Goal: Task Accomplishment & Management: Complete application form

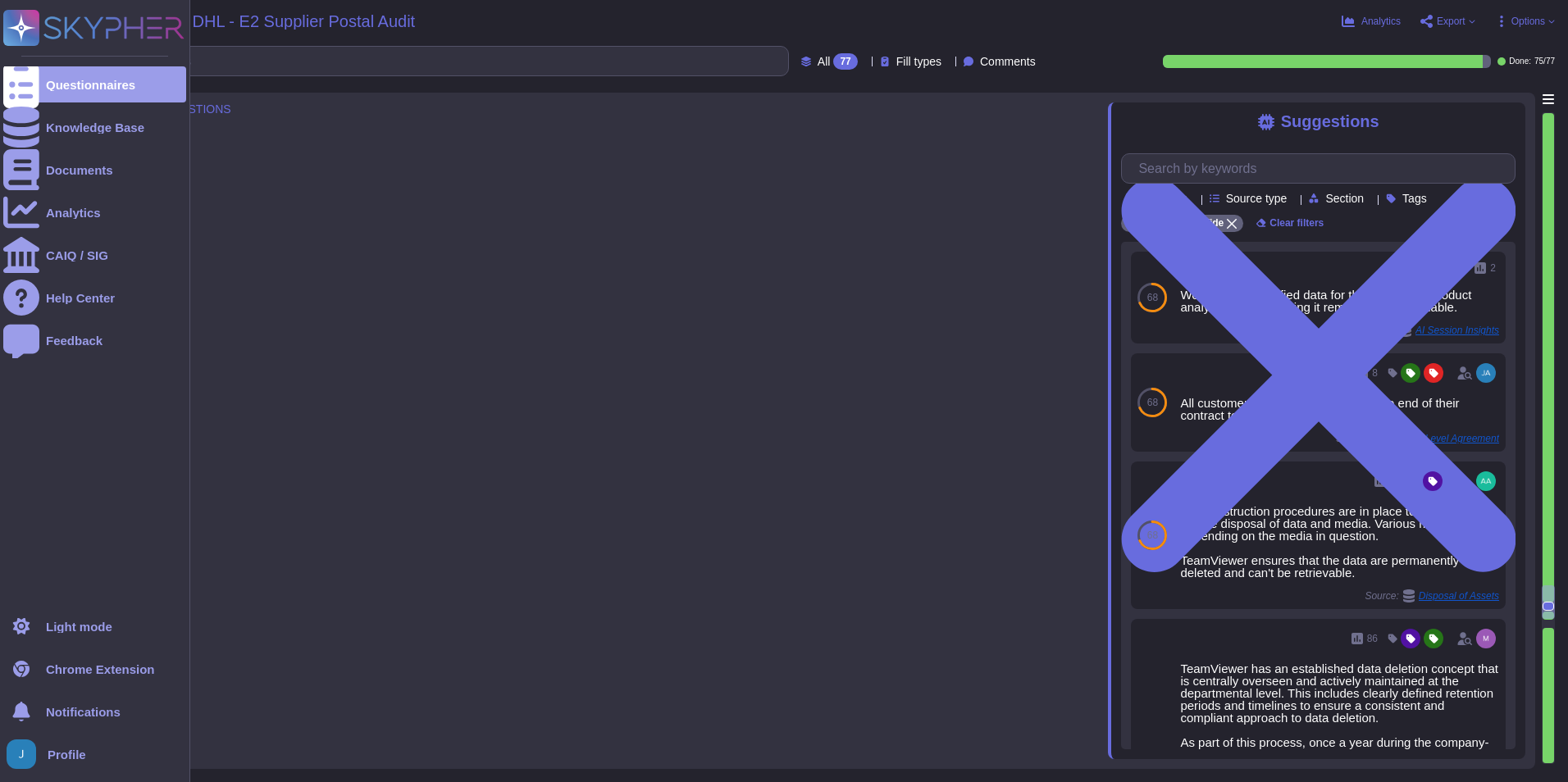
type textarea "Yes, passwords are protected using a suitable method and are secure. Data store…"
type textarea "Yes, an SOP exists detailing the requirement to keep passwords secret. The comp…"
type textarea "Yes, edit checks are in place to prevent incomplete or incorrect data from bein…"
type textarea "Yes, critical data is reviewed annually for relevance and use. The review proce…"
type textarea "TeamViewer has an established data deletion concept that is centrally overseen …"
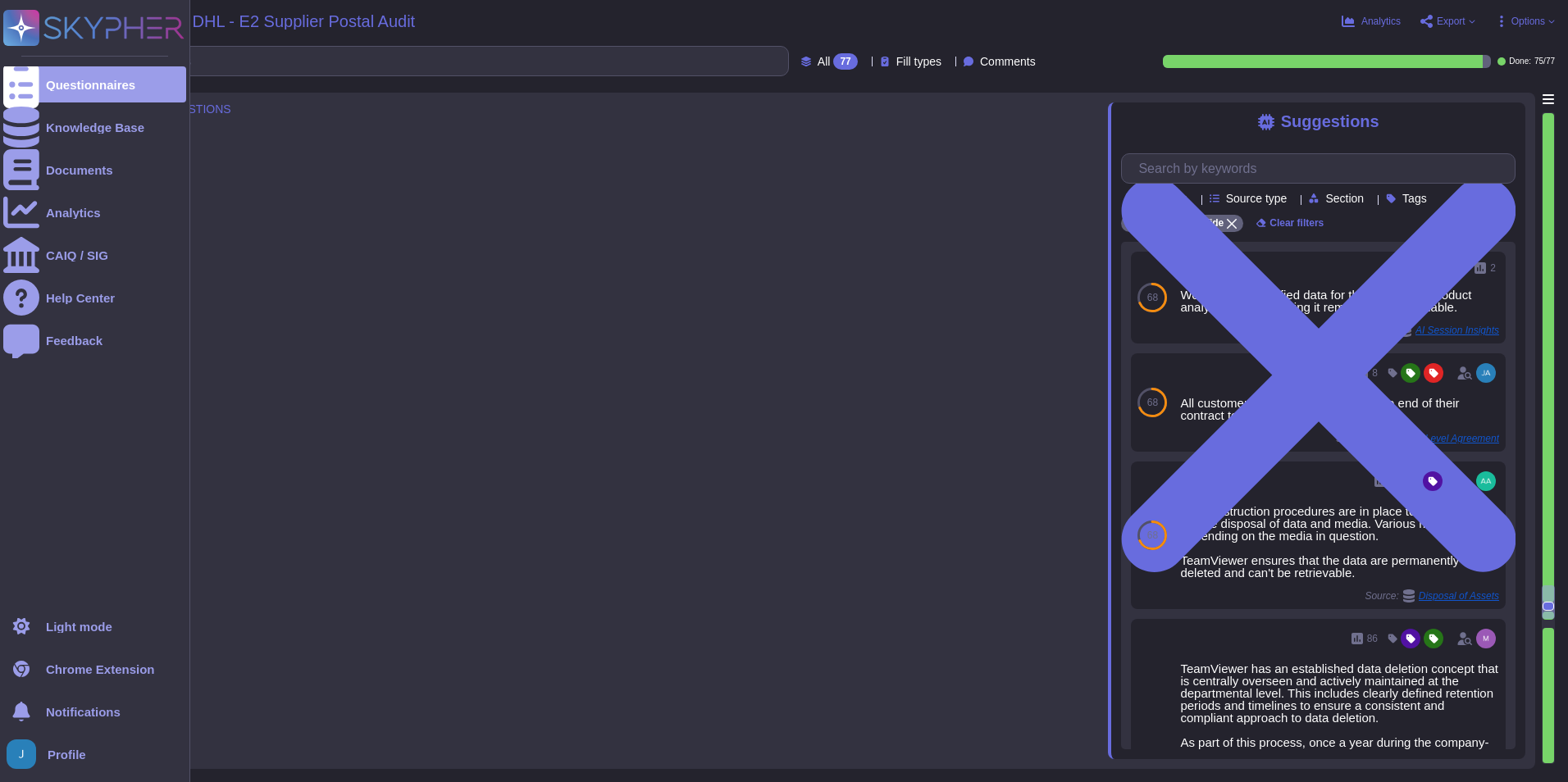
type textarea "No, data is not archived on long-term media. Instead, our policies enforce a re…"
type textarea "Yes, backups are performed on a regular basis. The backups are made in a period…"
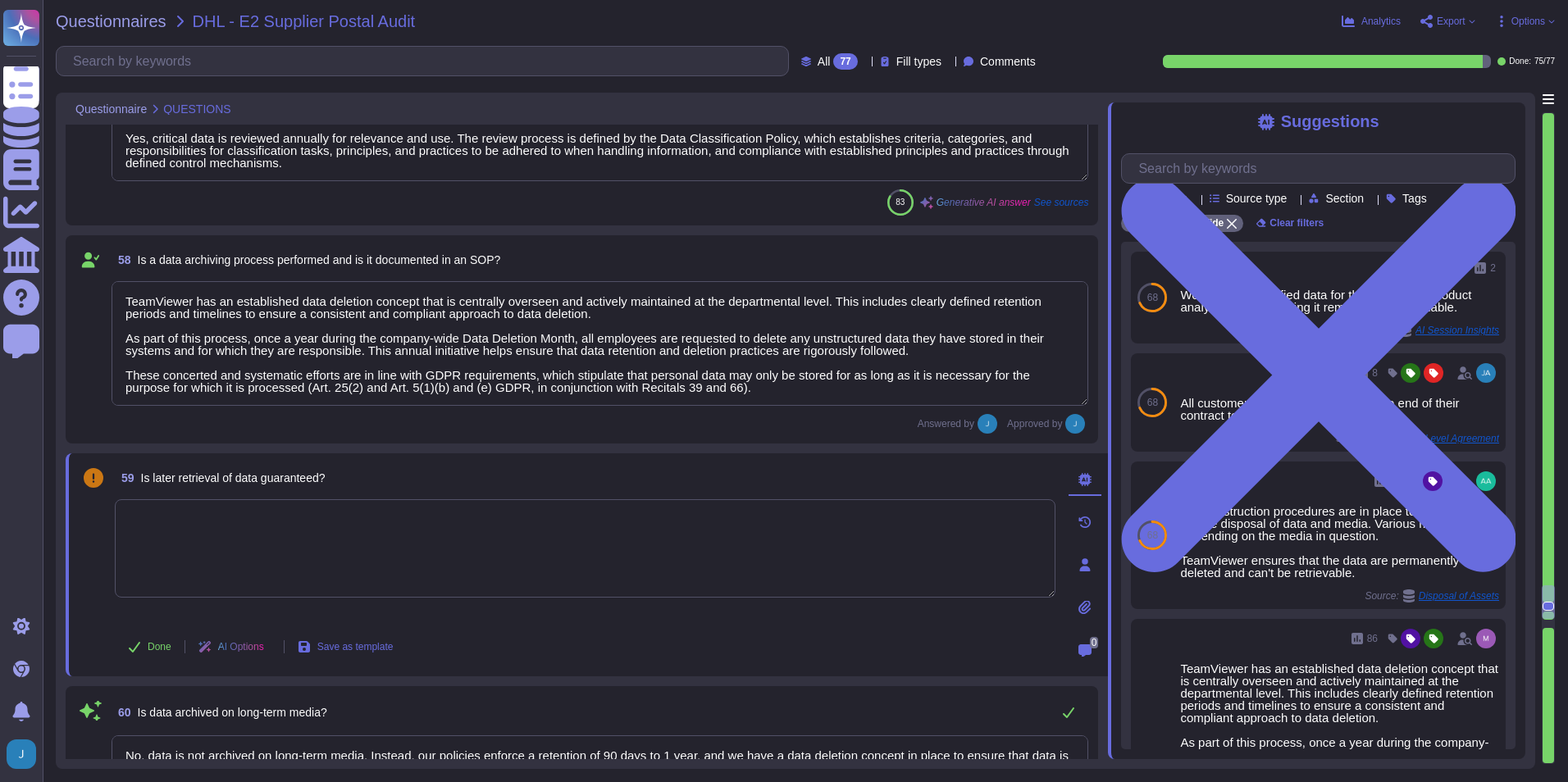
scroll to position [8735, 0]
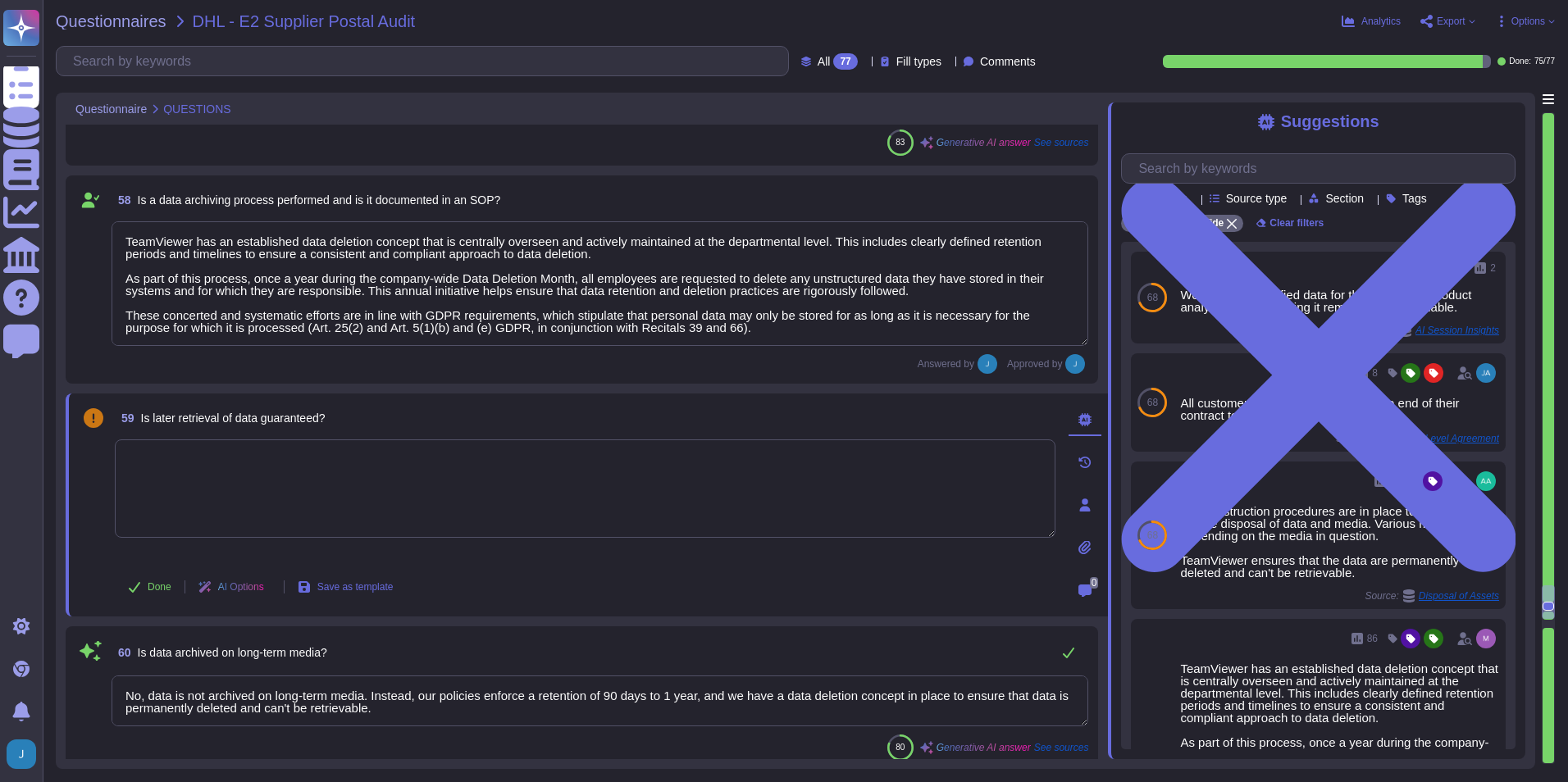
type textarea "Full backups of certain application and database components are performed on a …"
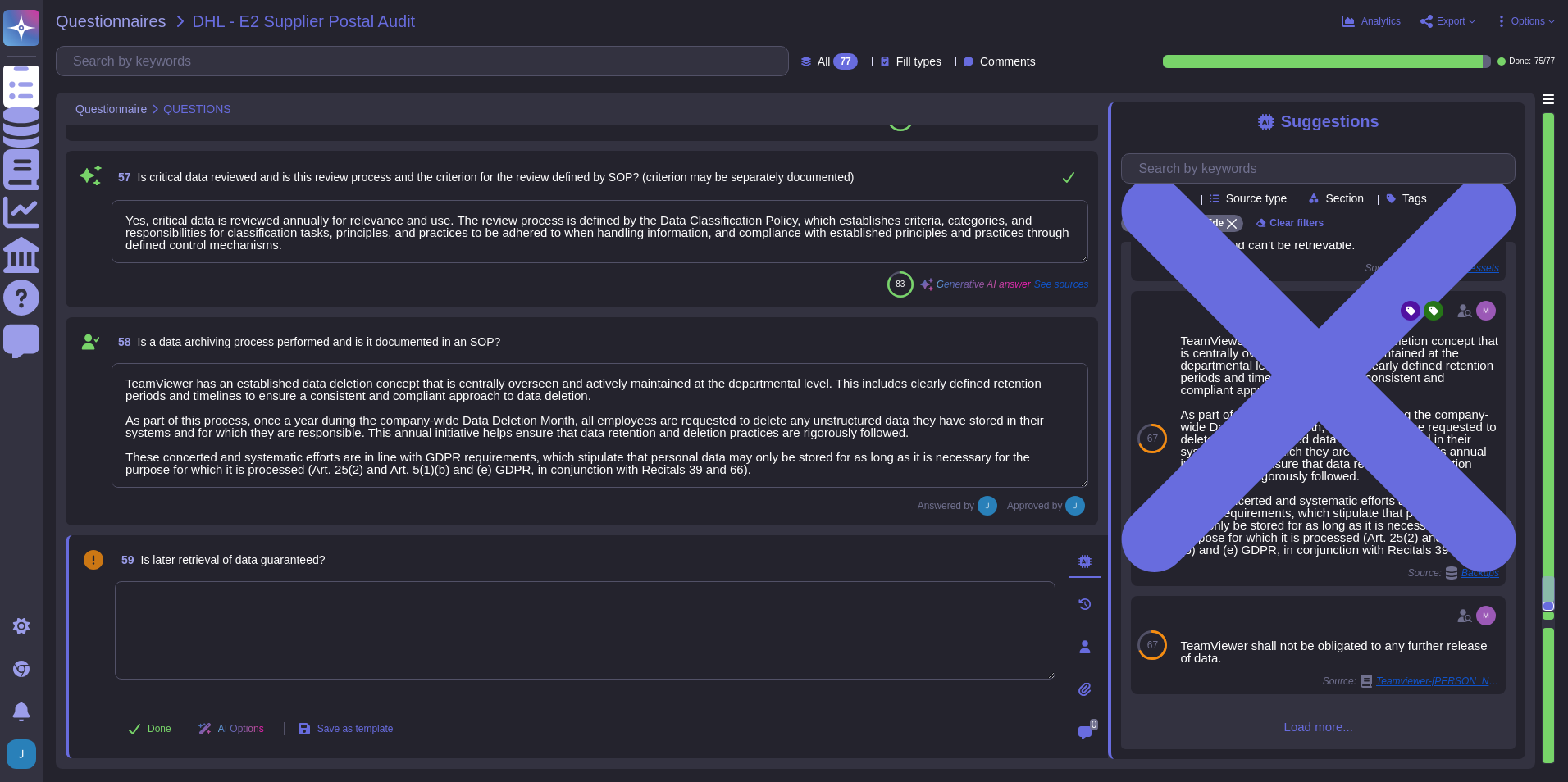
scroll to position [8571, 0]
type textarea "Yes, passwords are protected using a suitable method and are secure. Data store…"
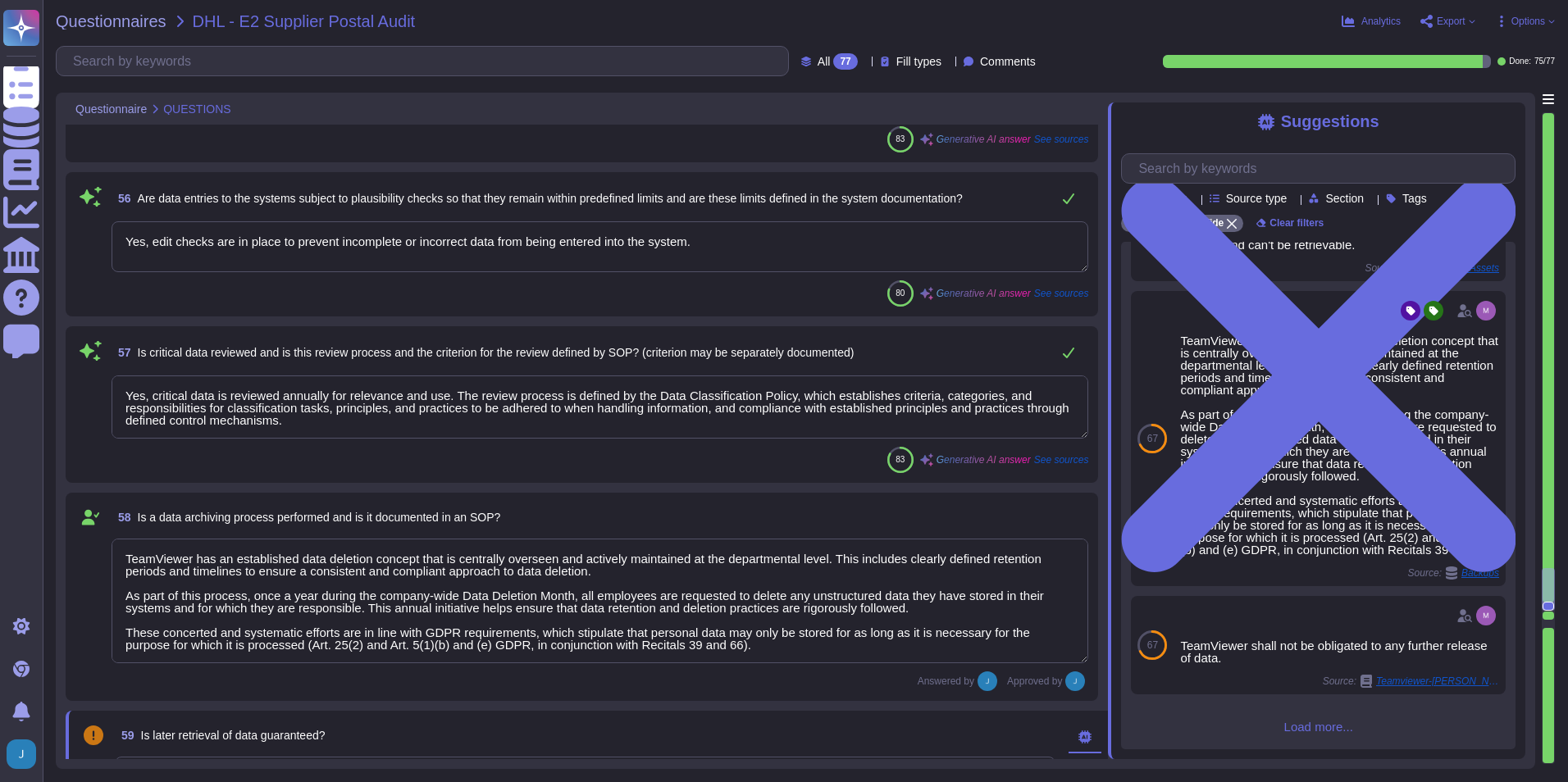
scroll to position [8407, 0]
type textarea "Yes, system access is protected by timeout or shutting down. For computers and …"
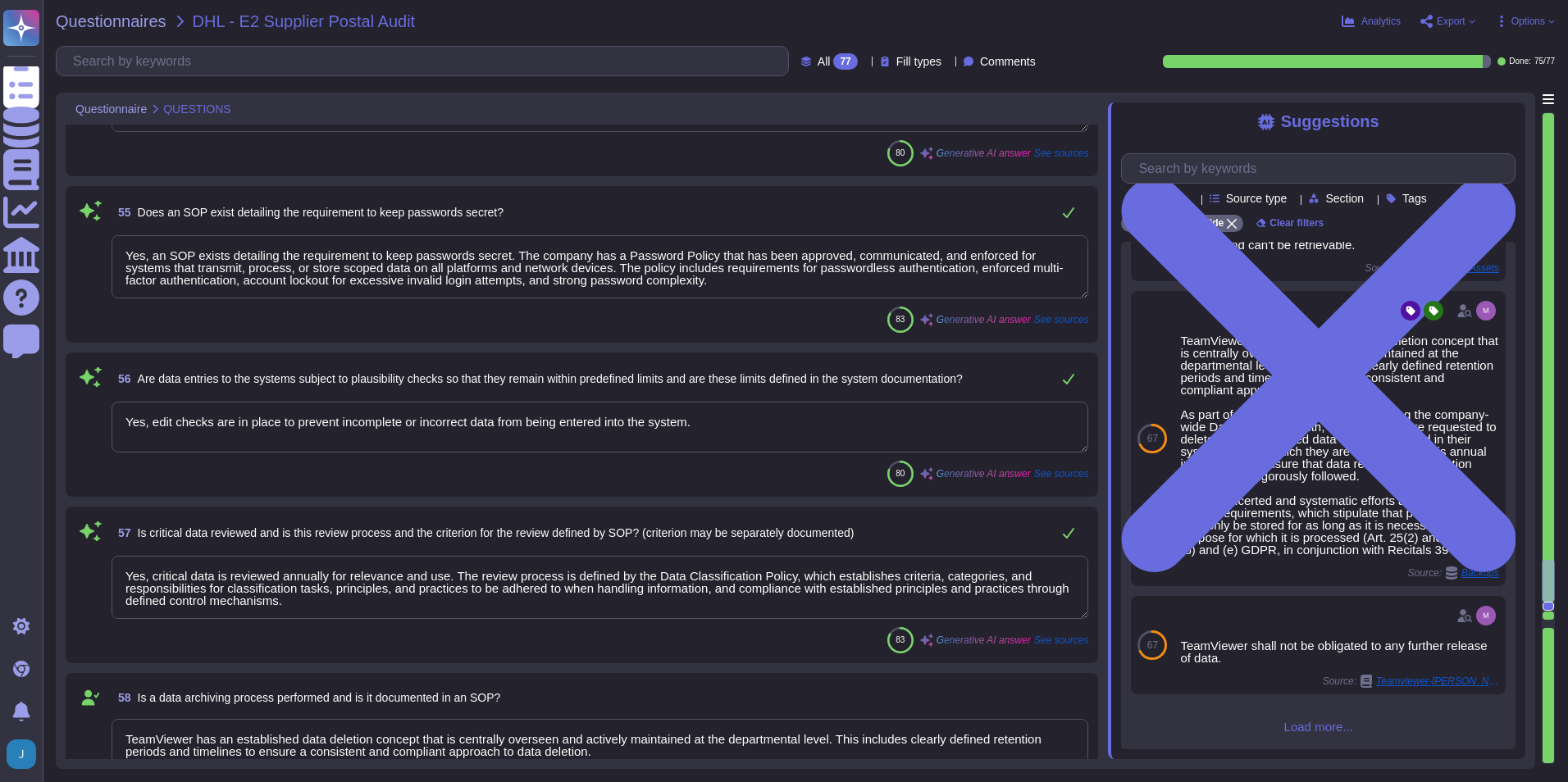
scroll to position [8256, 0]
type textarea "No, the authorizations are not all users authorized as administrators. TeamView…"
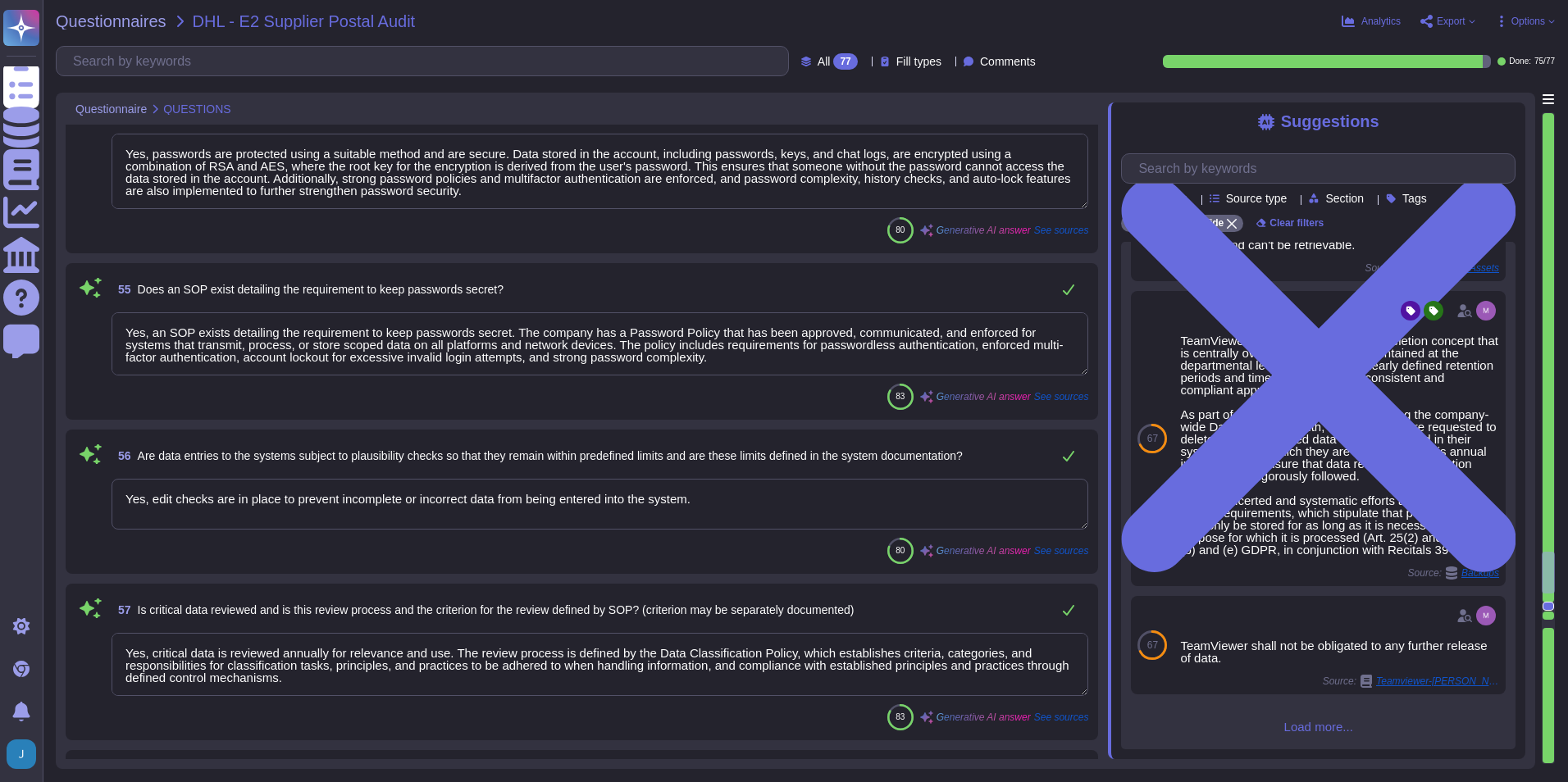
scroll to position [8173, 0]
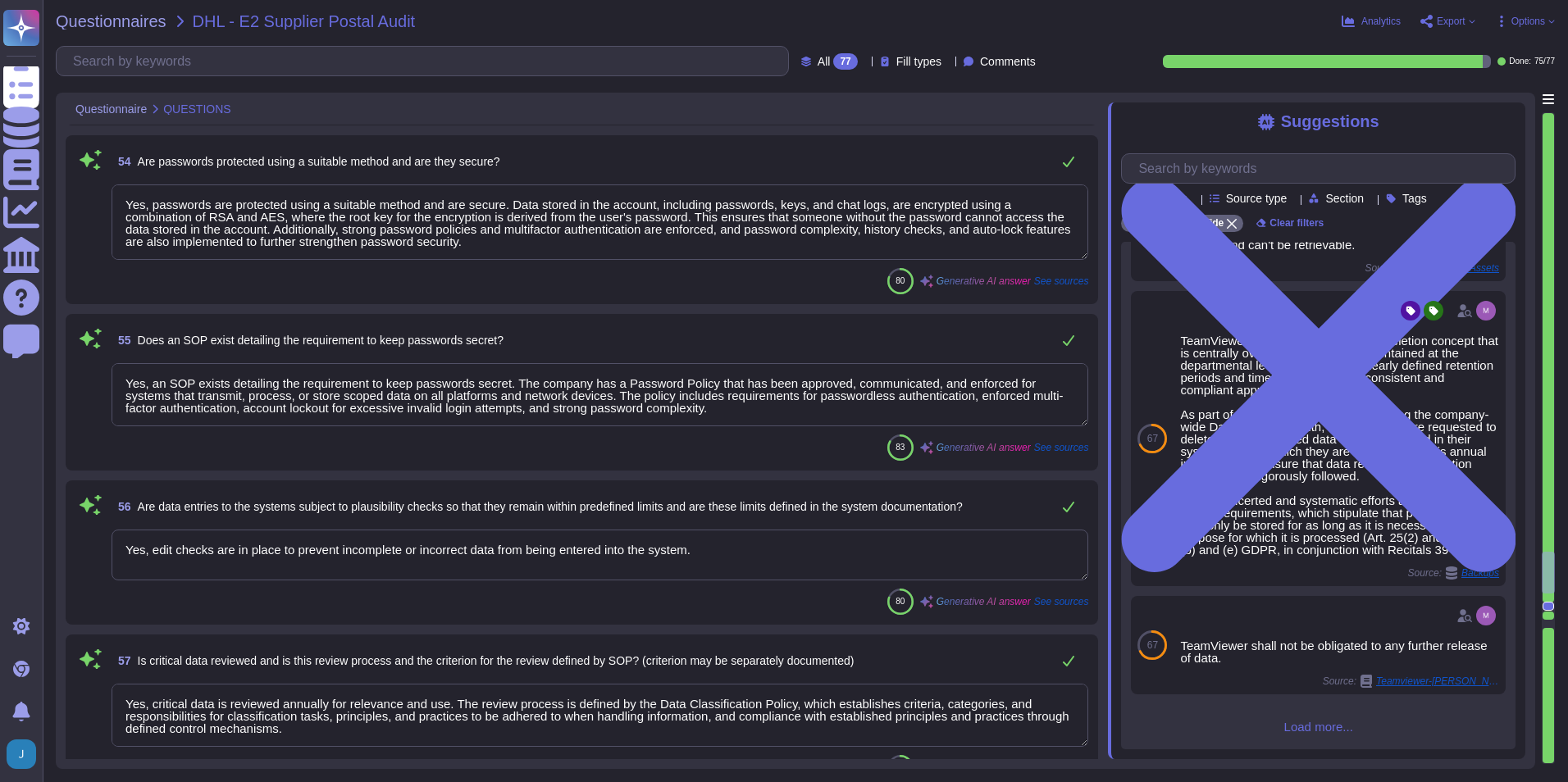
type textarea "Yes, user lists are up-to-date. The company has a process in place to regularly…"
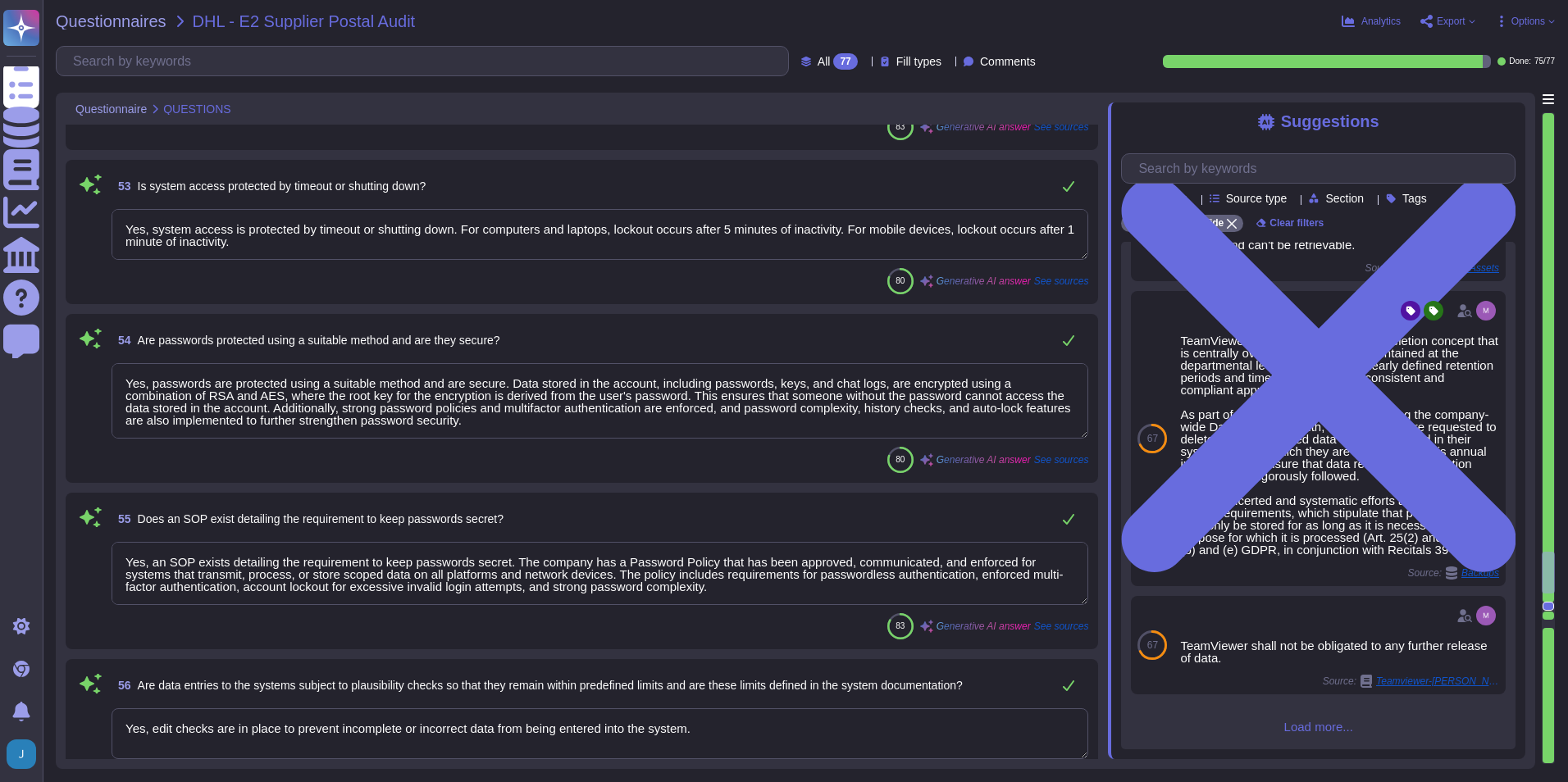
scroll to position [7952, 0]
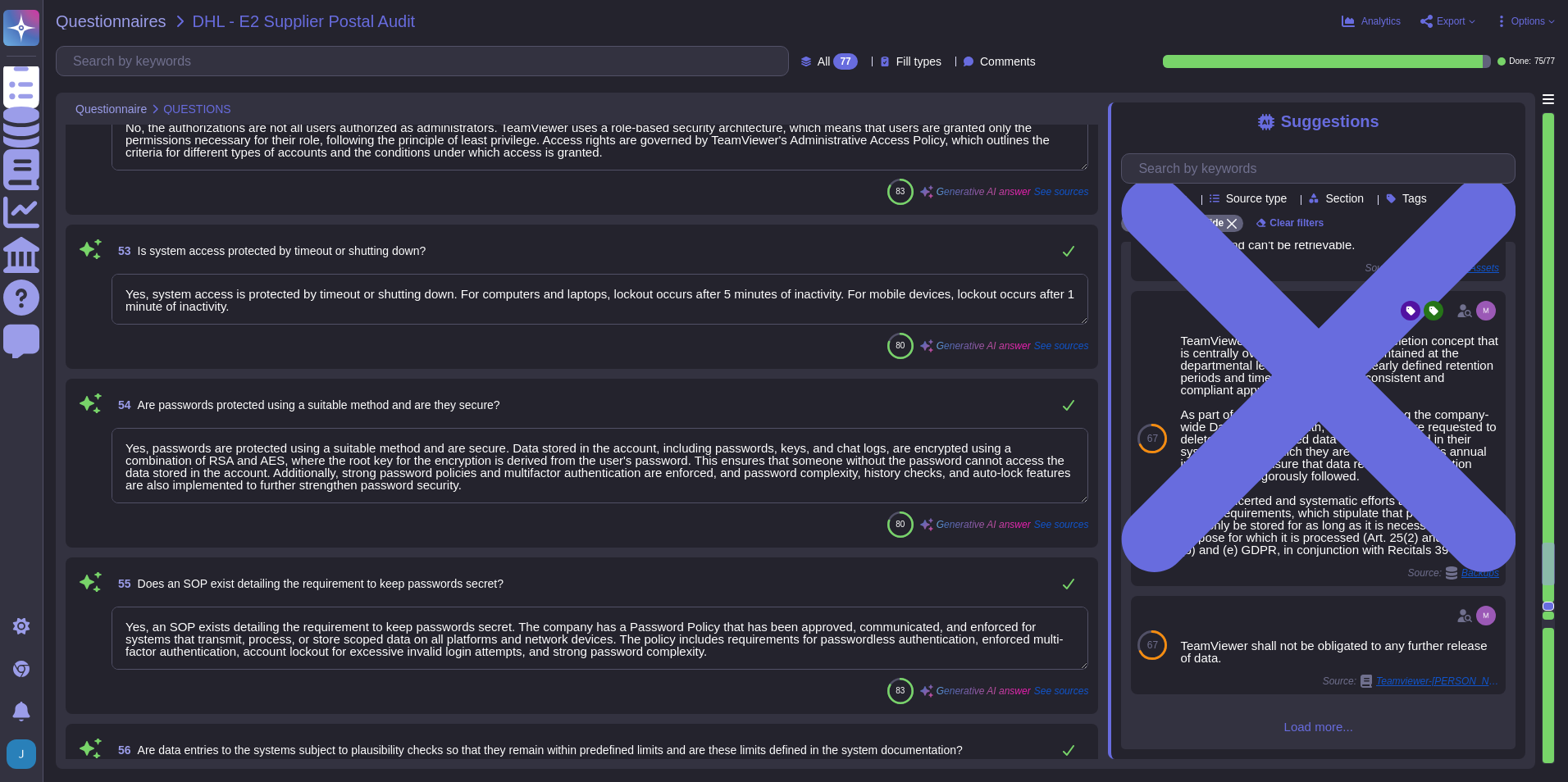
type textarea "Yes, authorized access to the systems is regulated and documented. Access is ro…"
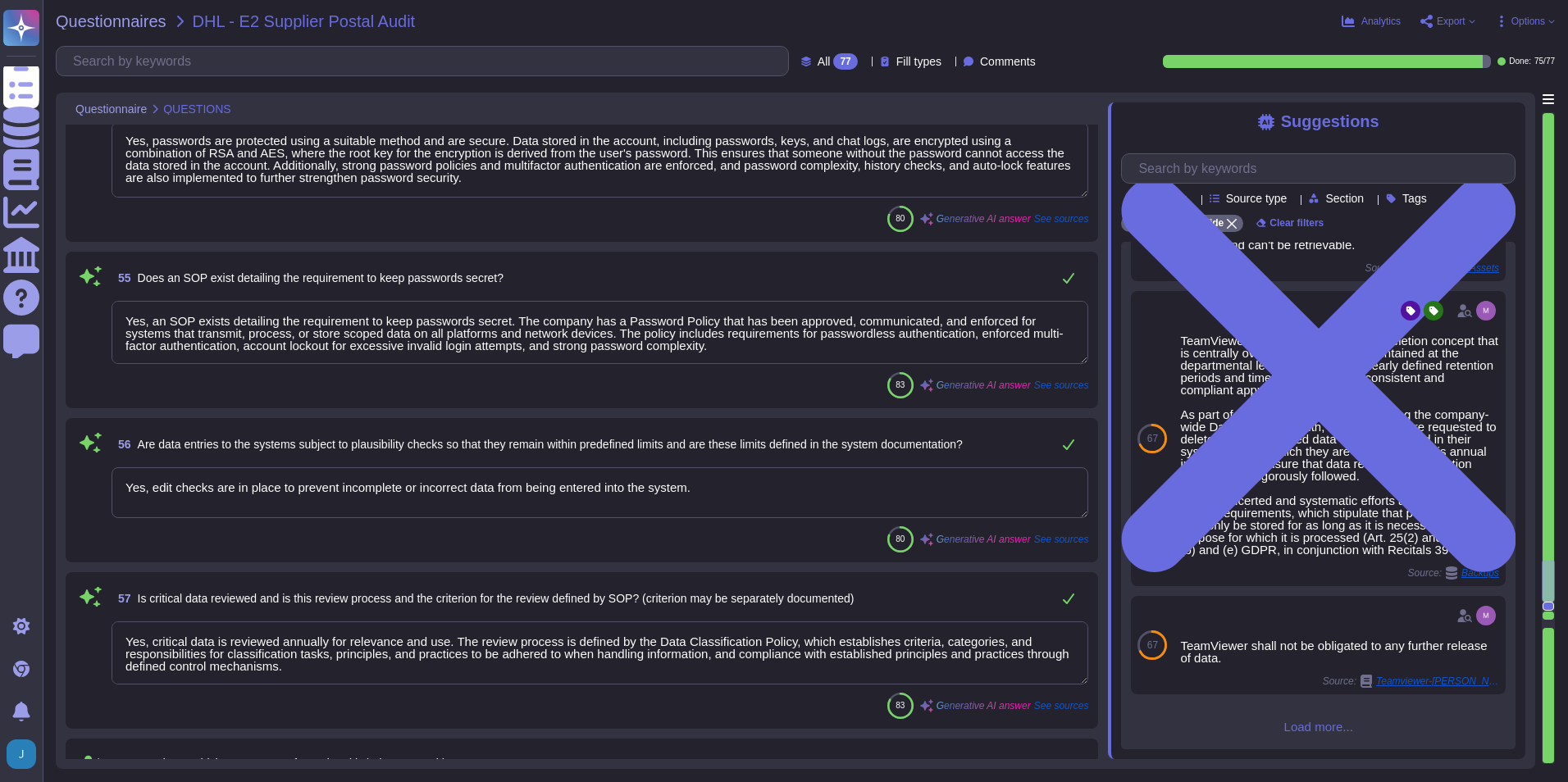
type textarea "No, data is not archived on long-term media. Instead, our policies enforce a re…"
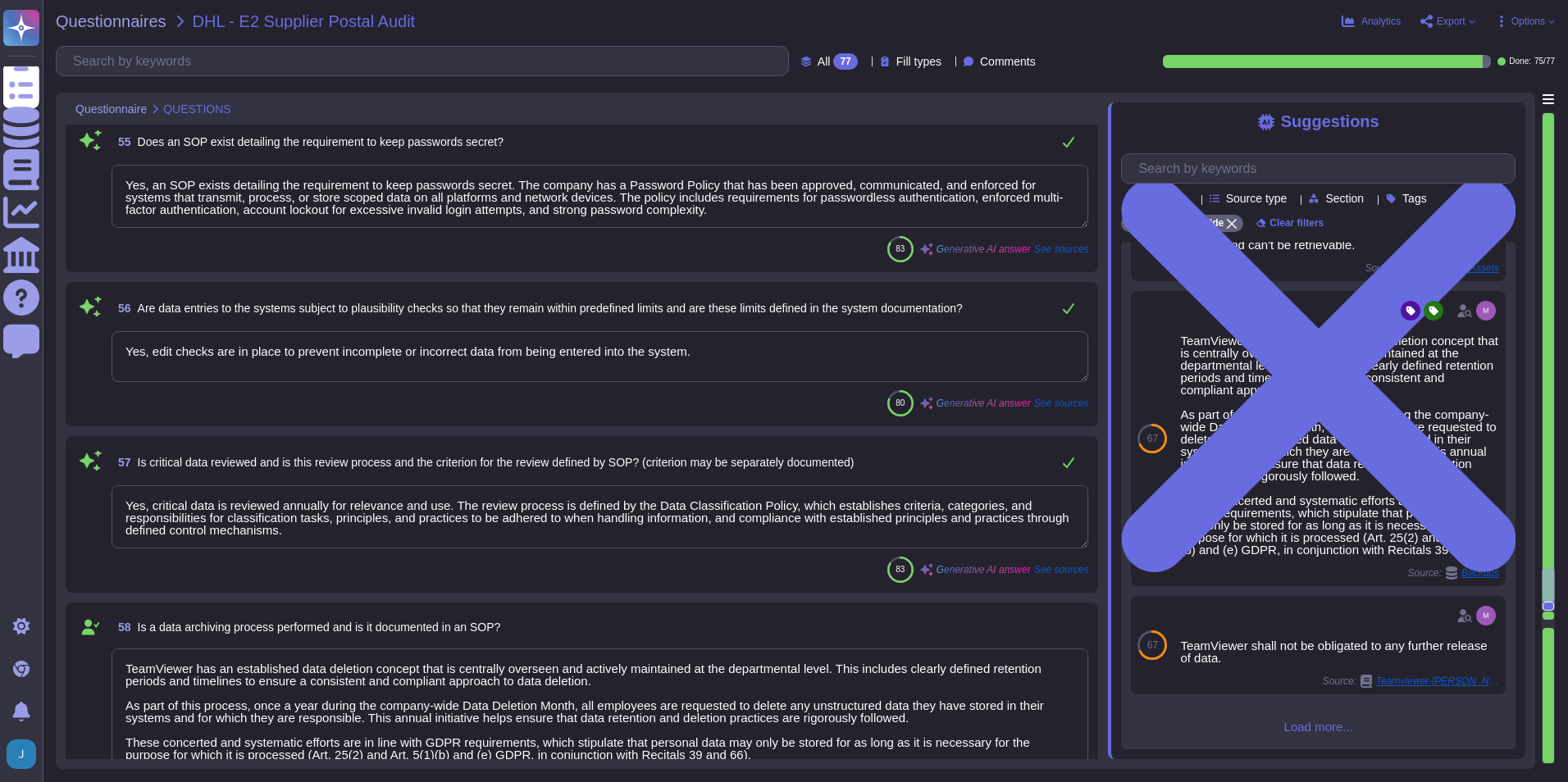
scroll to position [8832, 0]
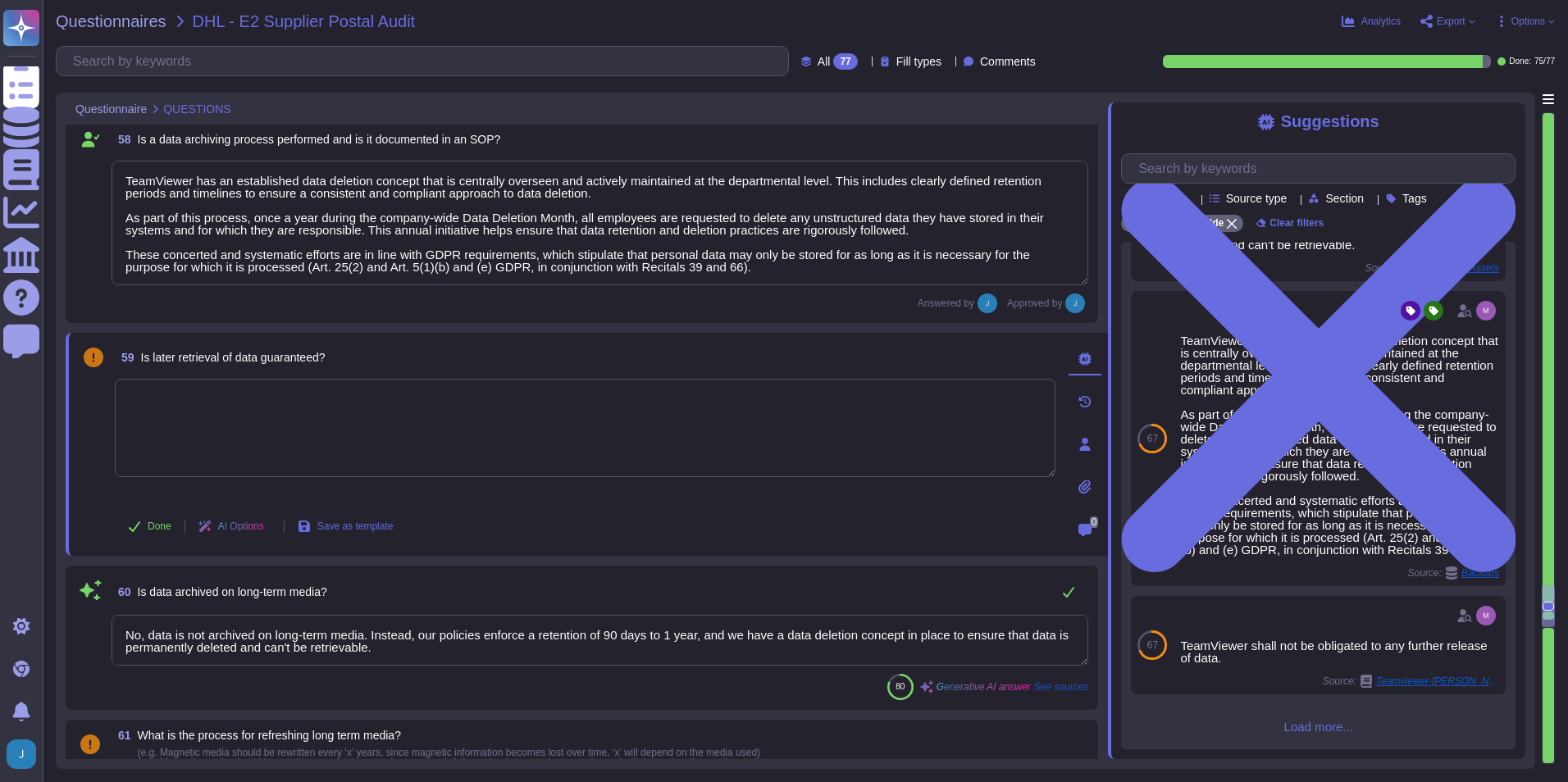
type textarea "Yes, backups are performed on a regular basis. The backups are made in a period…"
type textarea "Full backups of certain application and database components are performed on a …"
click at [672, 435] on textarea at bounding box center [585, 428] width 940 height 98
type textarea "No"
click at [667, 501] on div "59 Is later retrieval of data guaranteed? Auto-saving... No Done AI Options Sav…" at bounding box center [567, 444] width 977 height 204
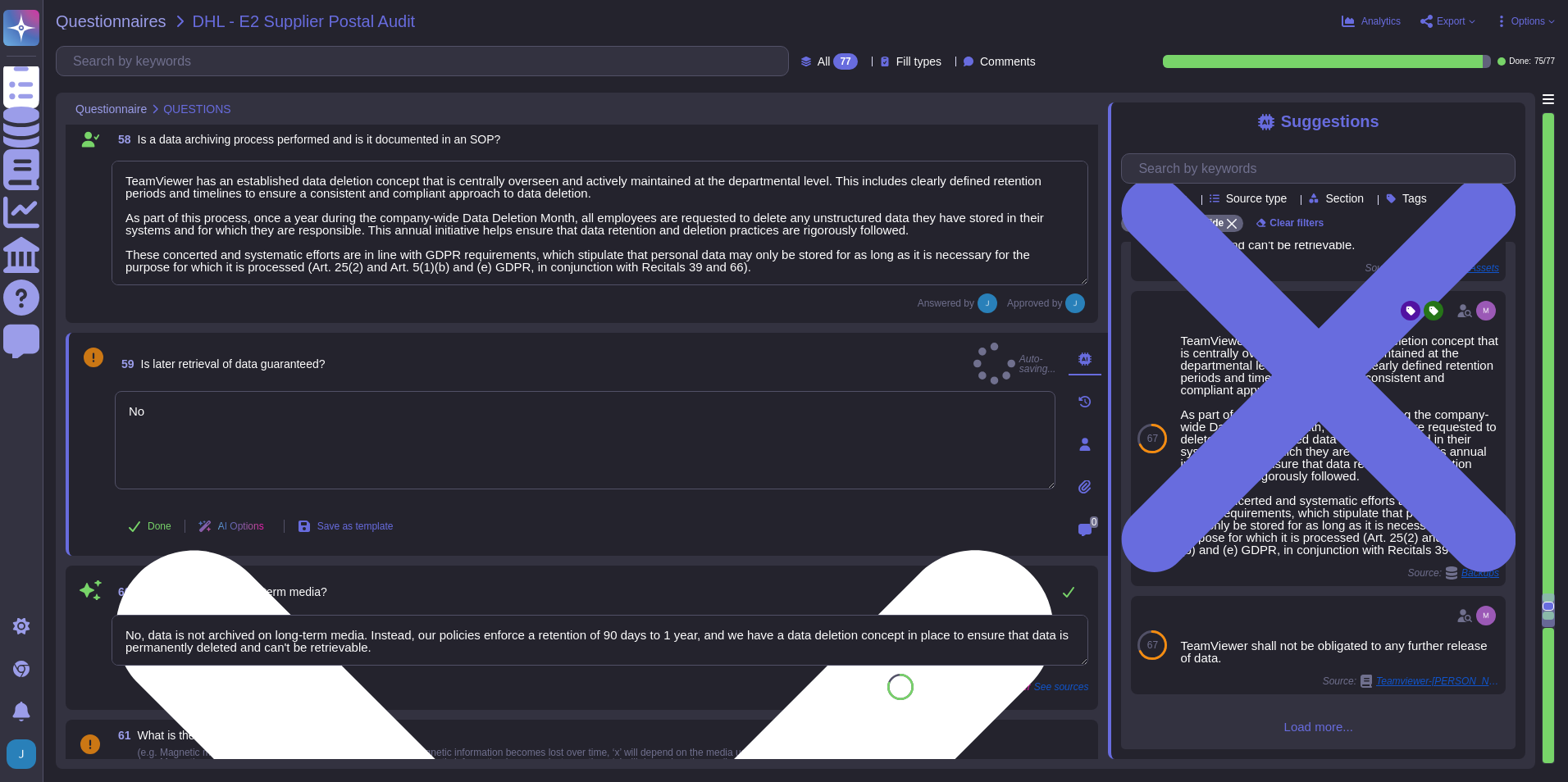
scroll to position [8915, 0]
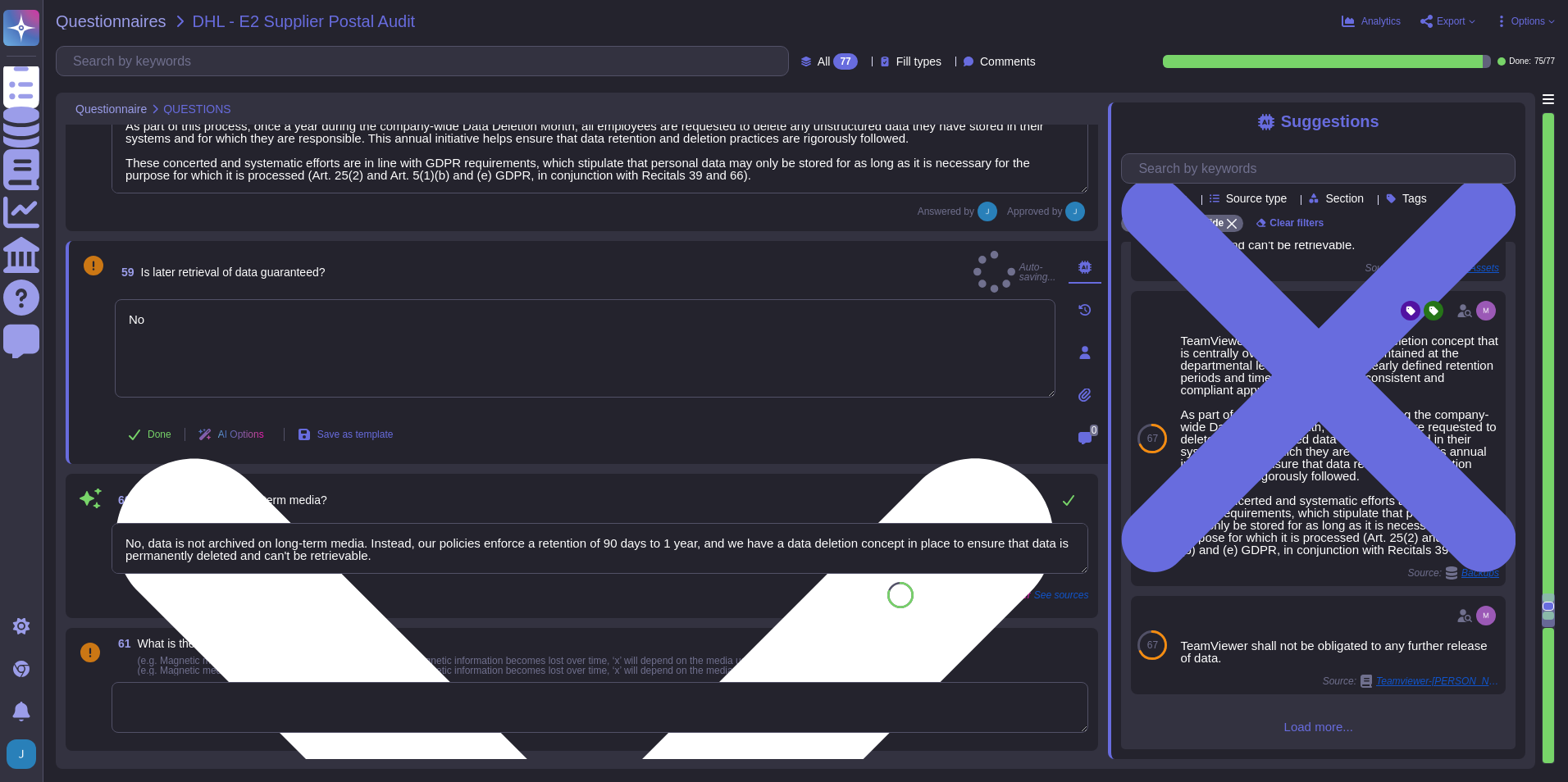
type textarea "Yes, backups are regularly checked for completeness and recoverability. The pro…"
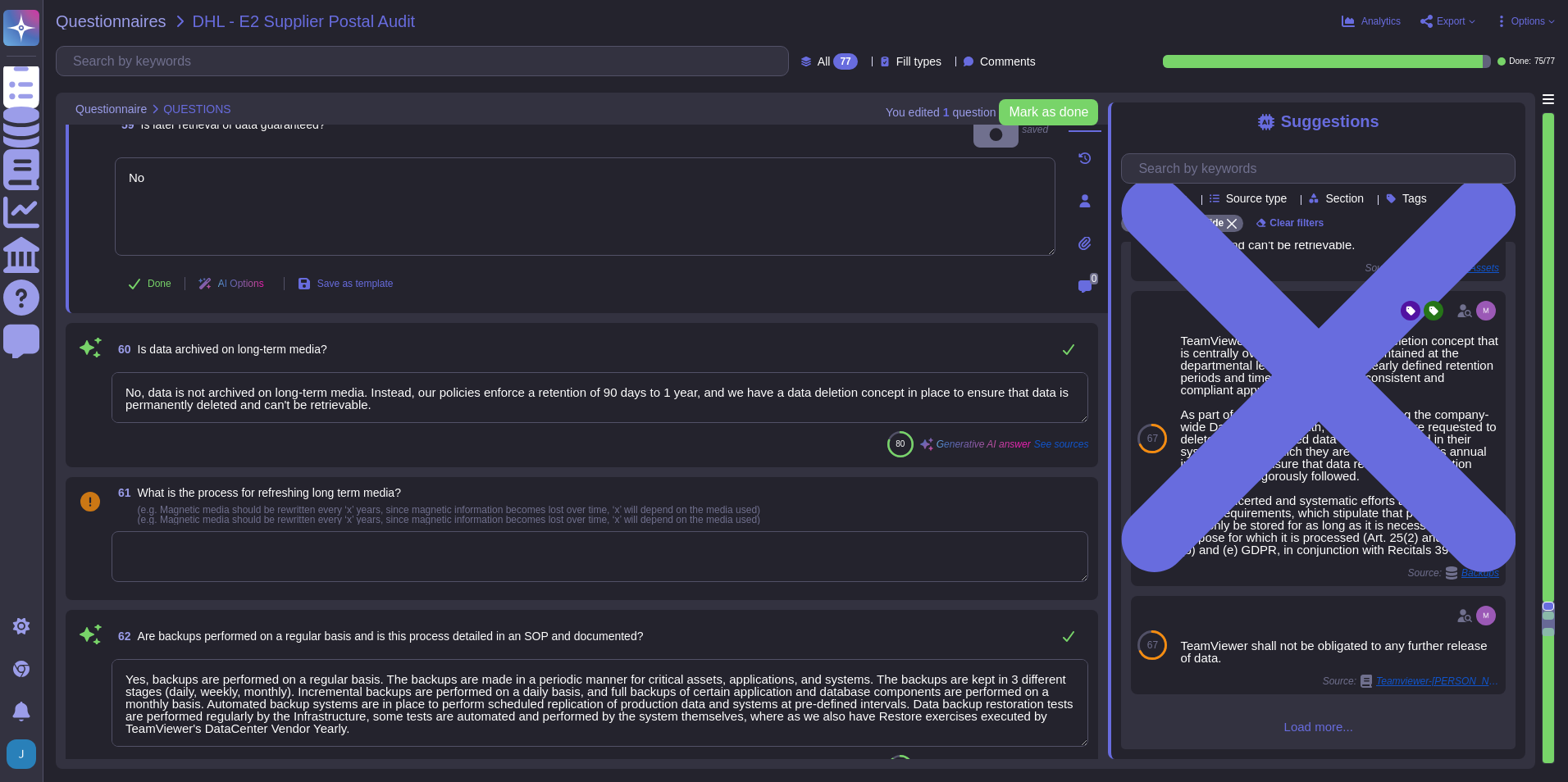
type textarea "Yes, alternative systems are available in the event of a failure. TeamViewer ha…"
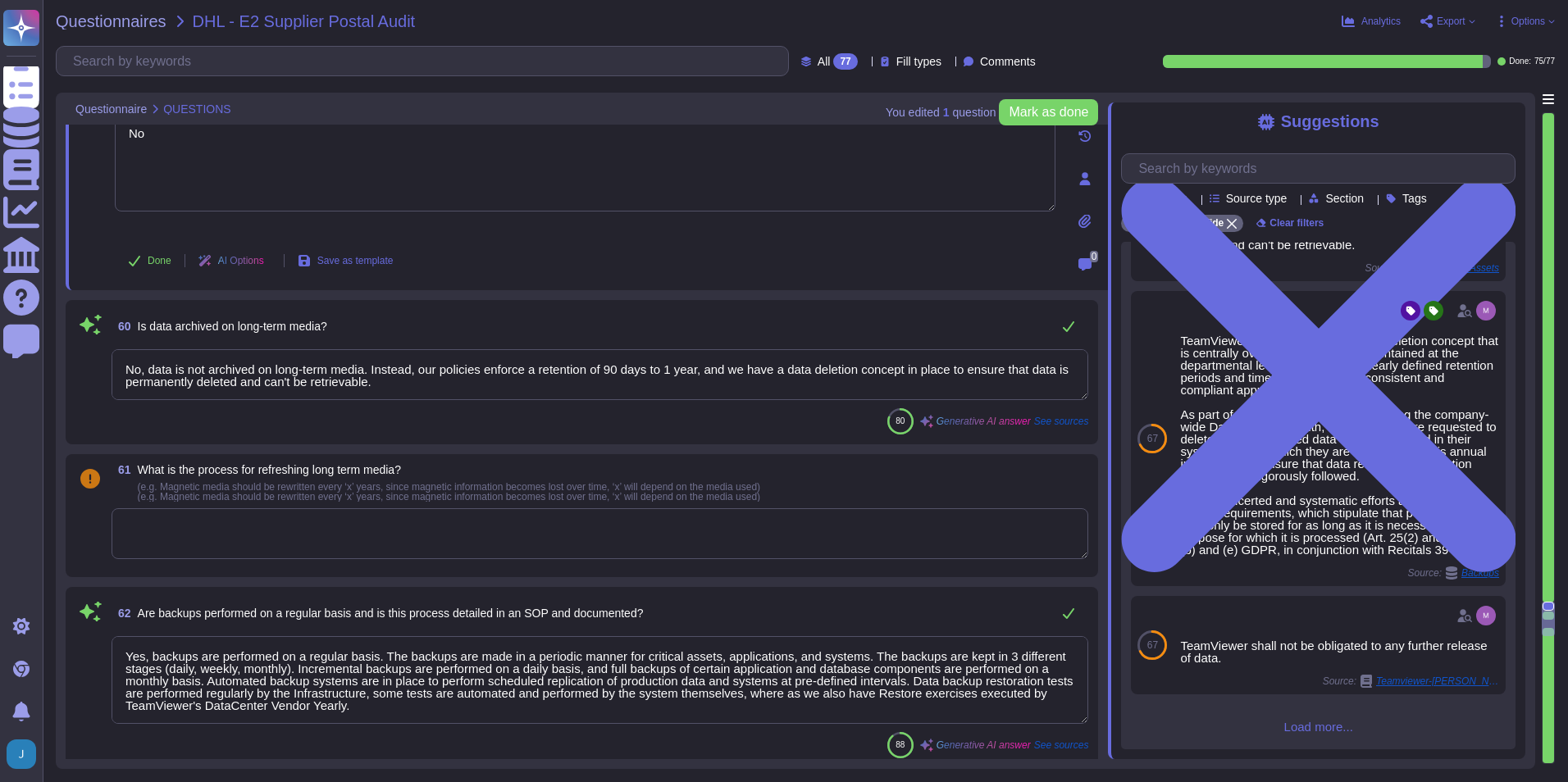
click at [580, 523] on textarea at bounding box center [600, 533] width 977 height 51
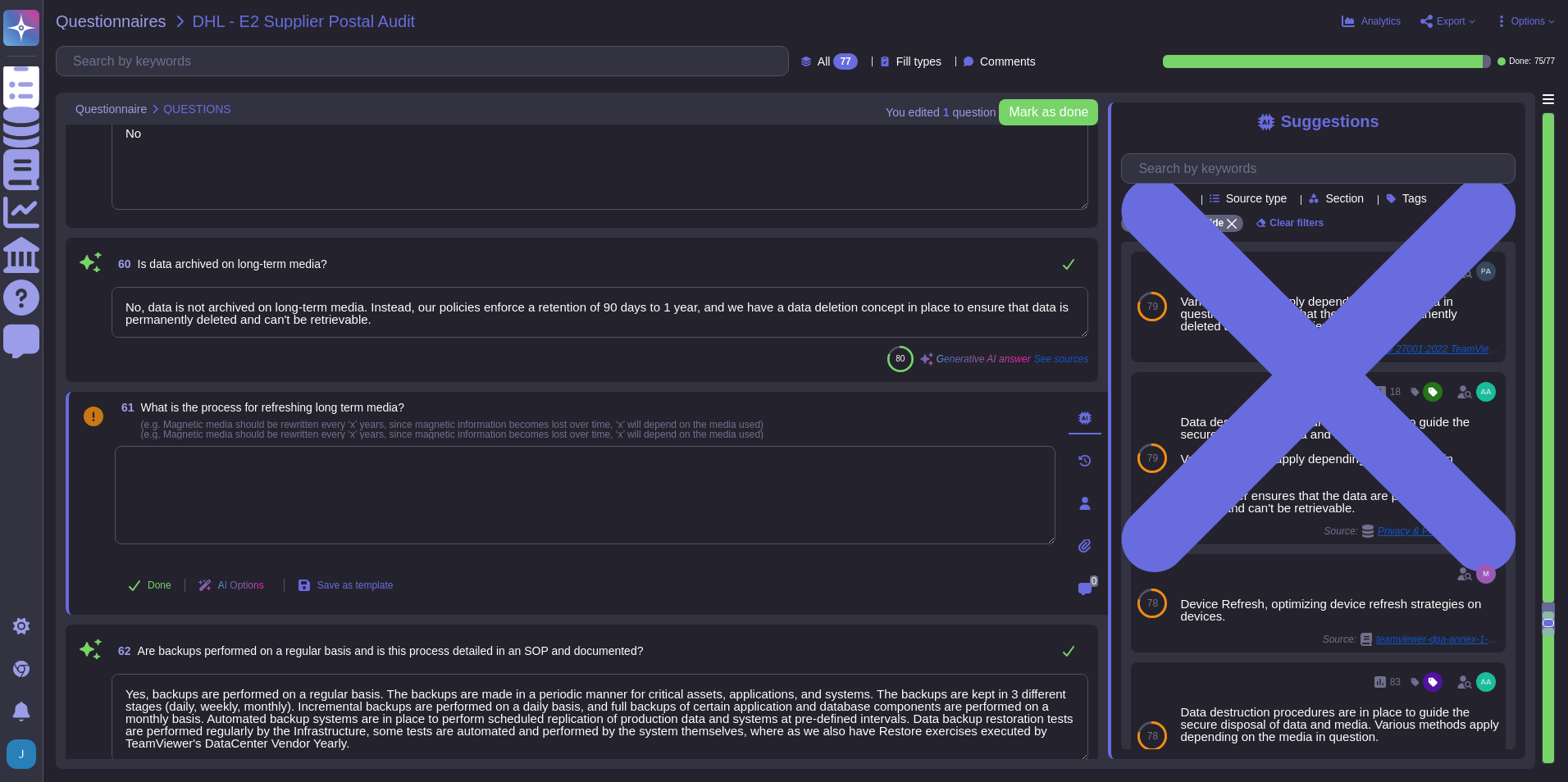
type textarea "Yes, alternative systems are available in the event of a failure. TeamViewer ha…"
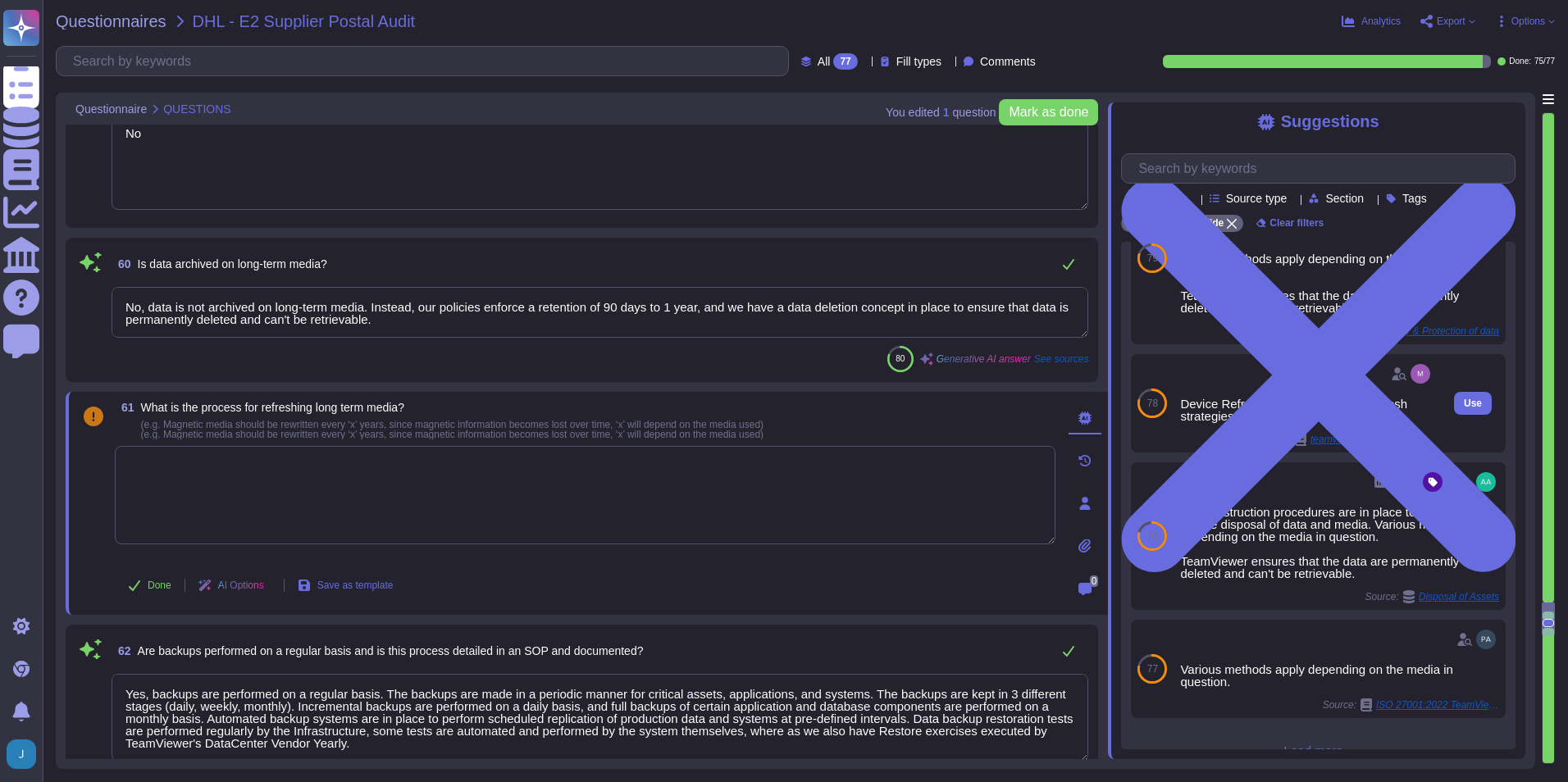
scroll to position [226, 0]
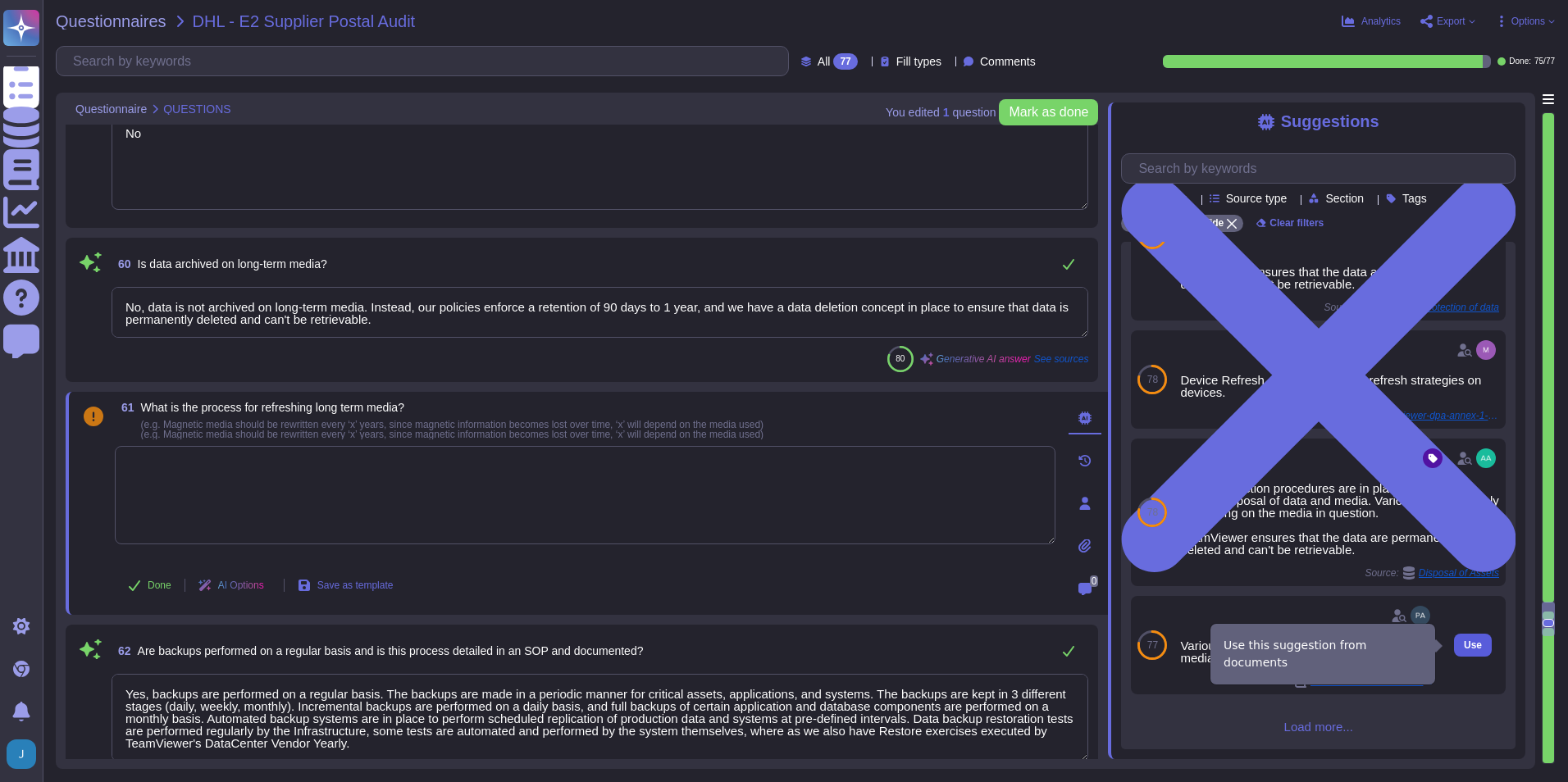
click at [1464, 645] on span "Use" at bounding box center [1473, 645] width 18 height 9
type textarea "Various methods apply depending on the media in question."
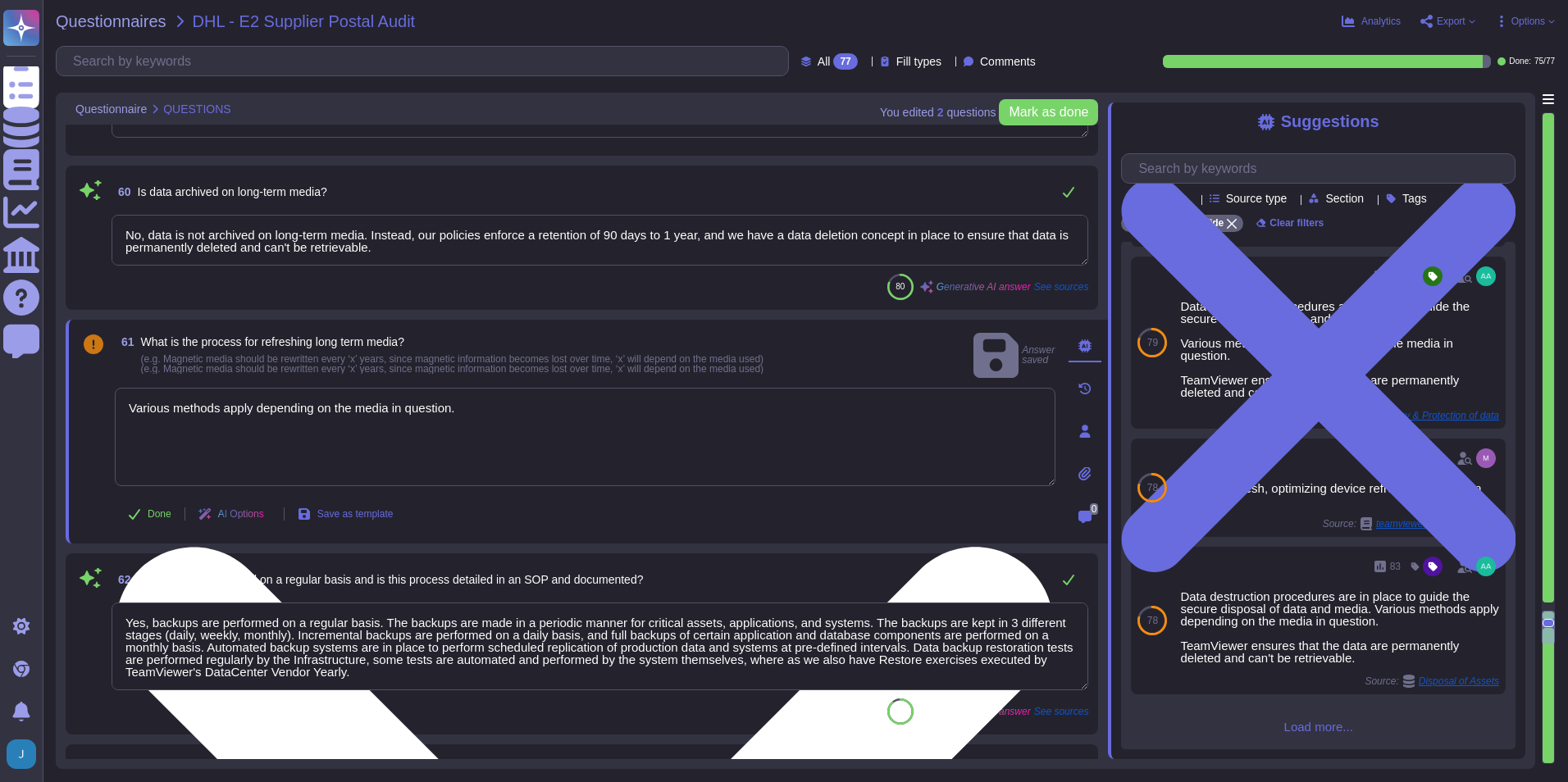
type textarea "Yes, procedures for restarting a failed system are clearly defined and approved…"
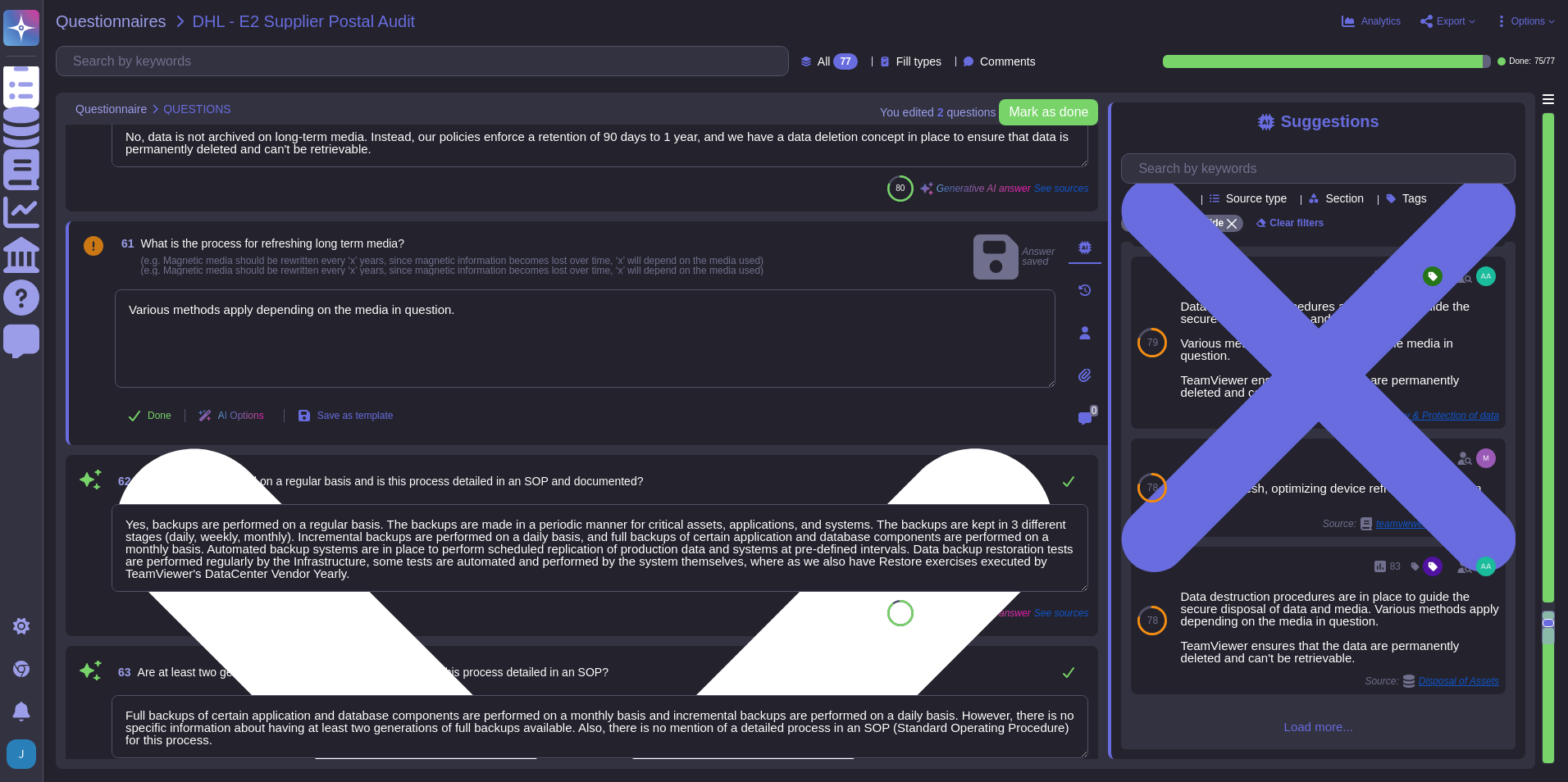
scroll to position [9242, 0]
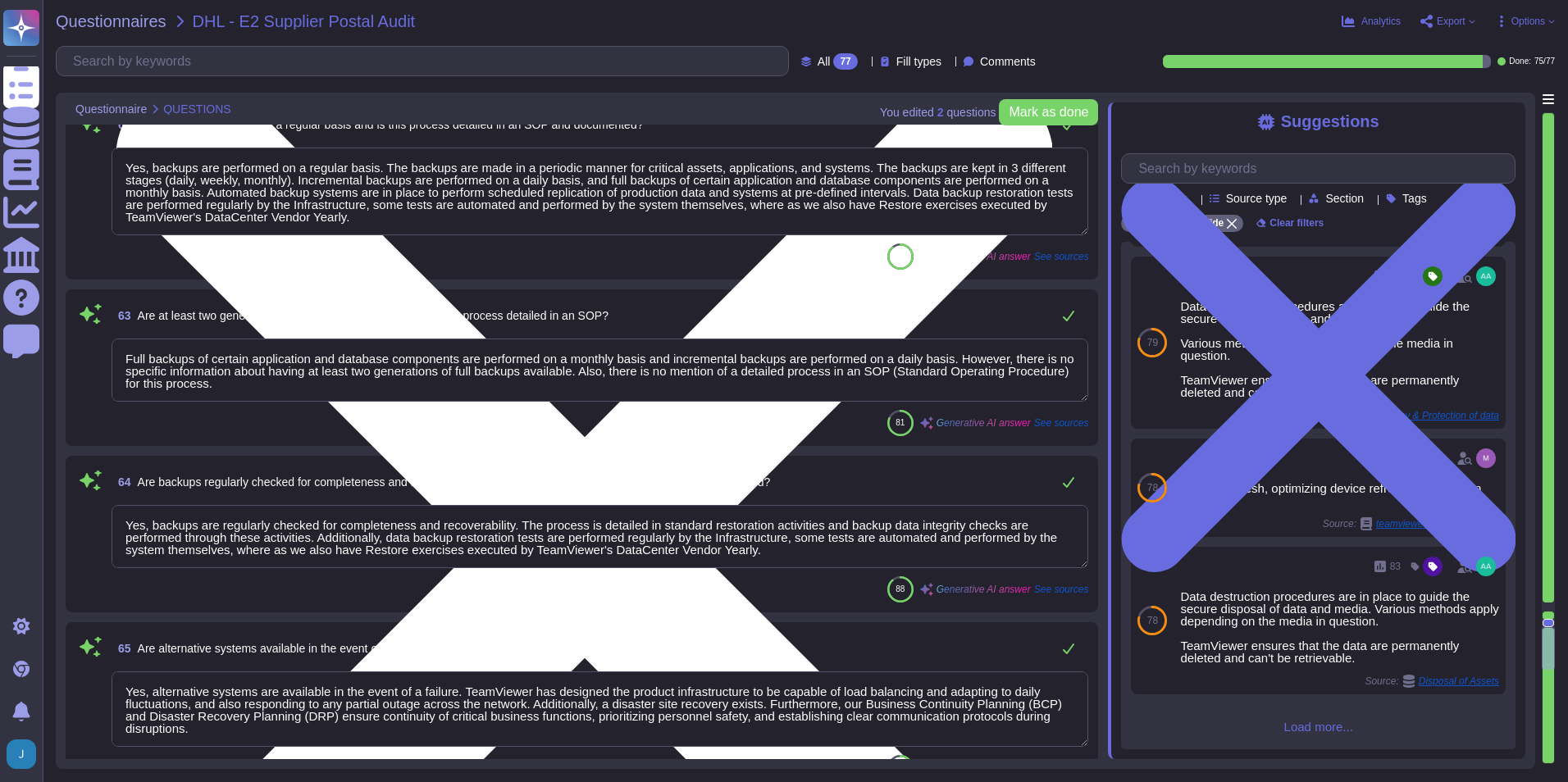
type textarea "Yes, the Network Infrastructure is treated as a system and falls under the cont…"
type textarea "Some features and functions of the Product(s) provided by TeamViewer may includ…"
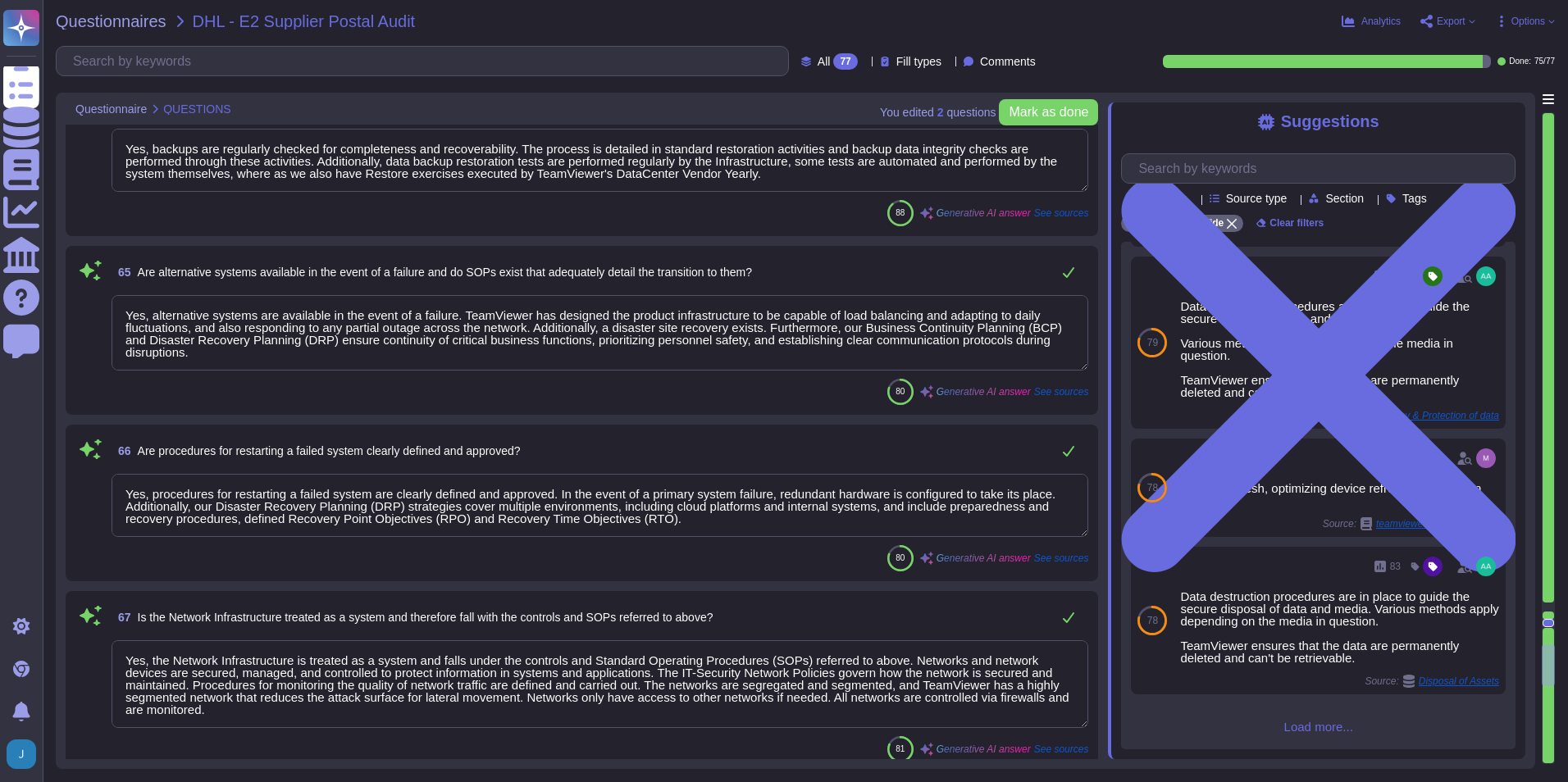
scroll to position [9980, 0]
type textarea "Outsourced development is only used in very rare and specific cases, is closely…"
type textarea "The acquisition was completed on [DATE]."
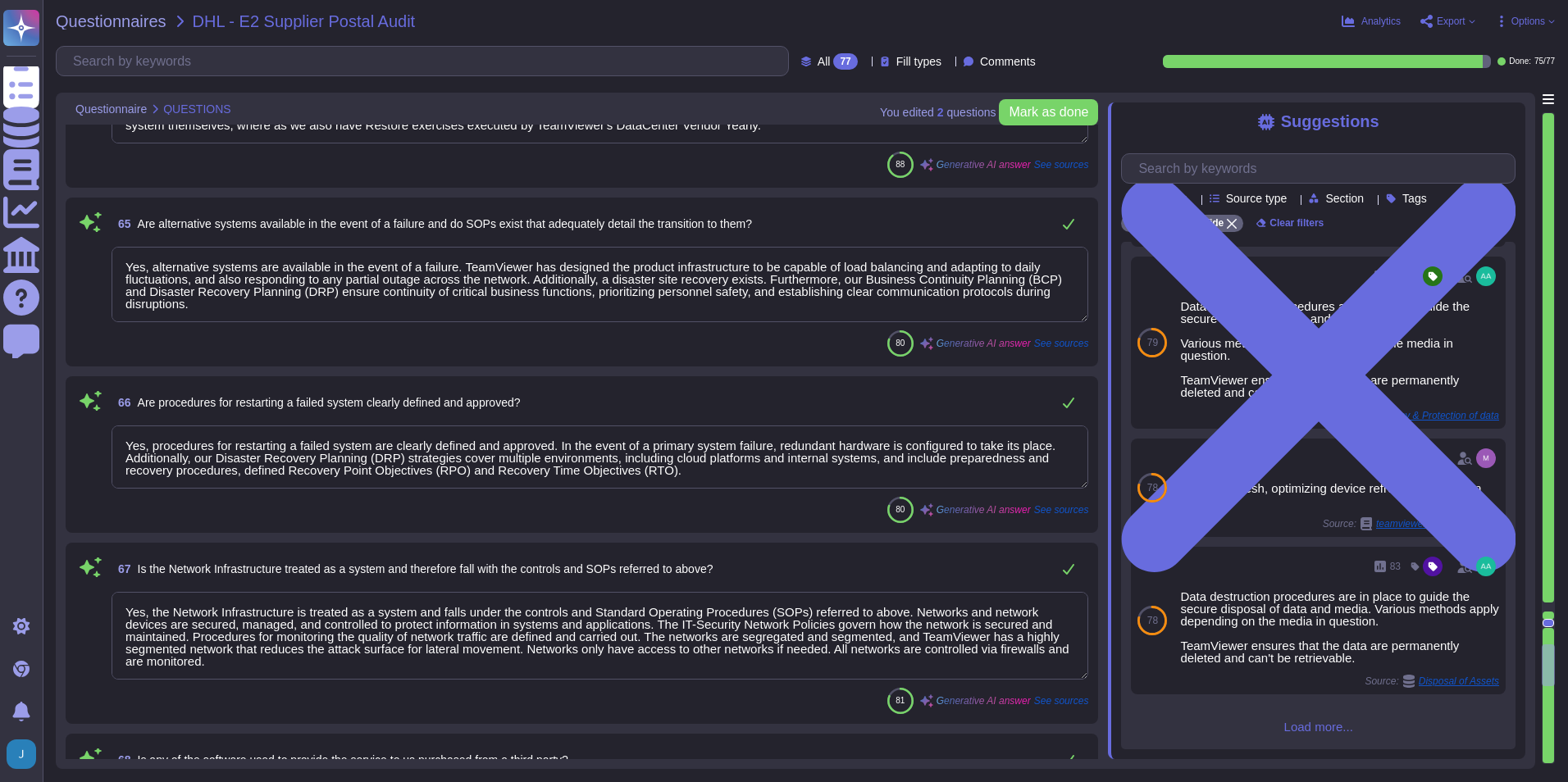
scroll to position [2, 0]
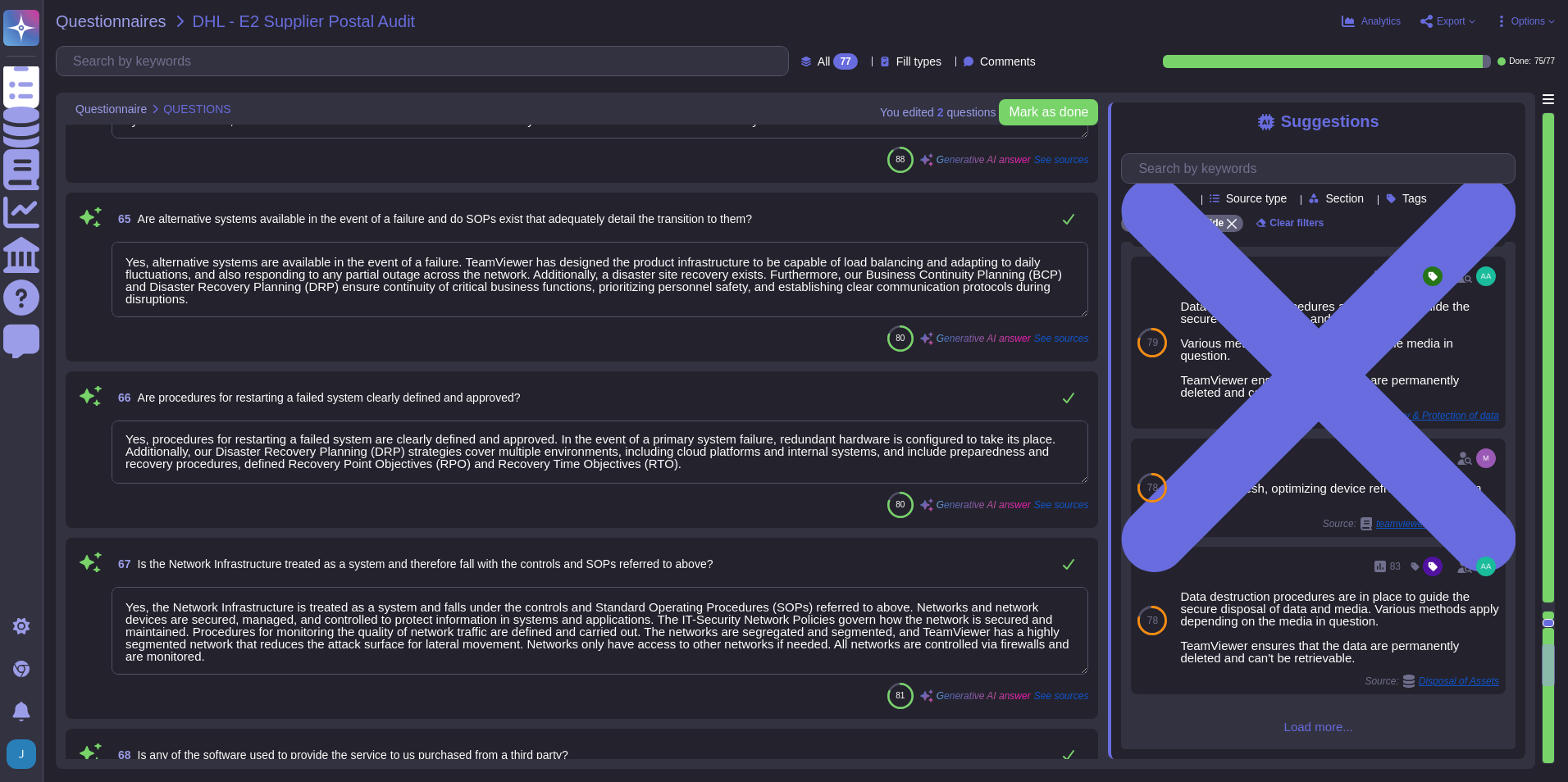
type textarea "No, the audit was not performed prior to the software being used. According to …"
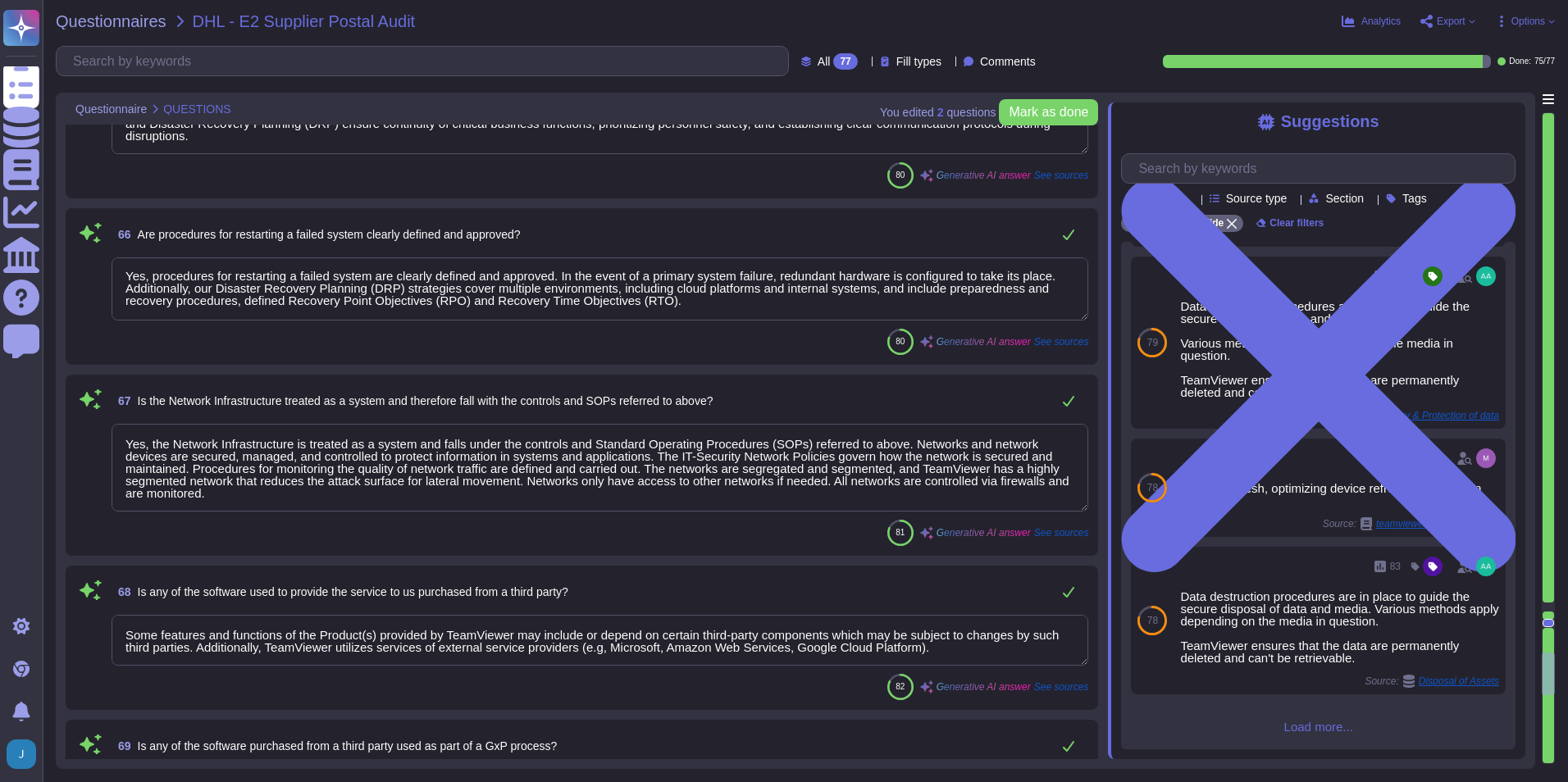
type textarea "No, the audit did not find any non-compliance. The Supervisory Board concluded …"
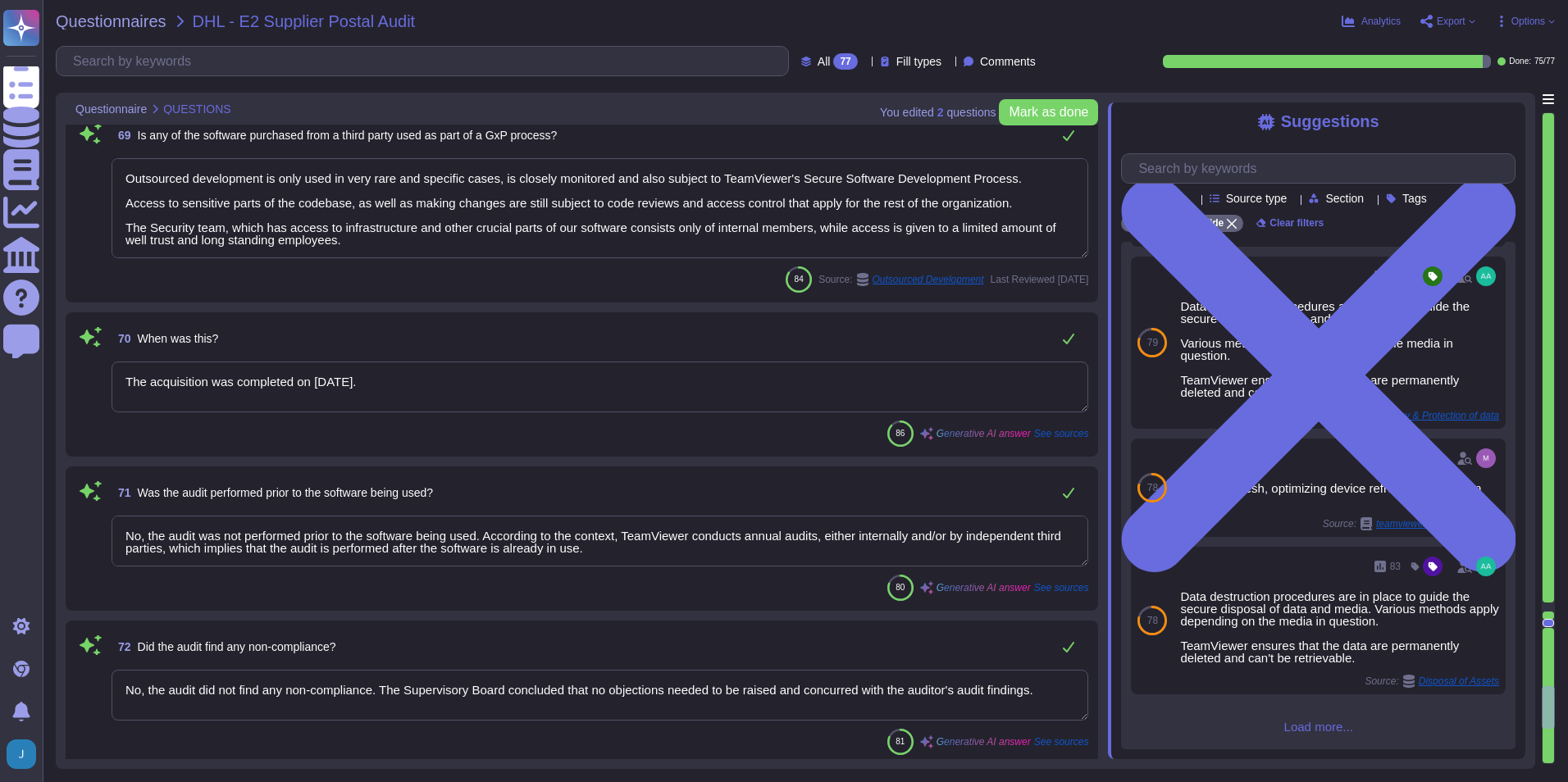
type textarea "As part of TeamViewer S-SDLC process, TeamViewer conduct threat modeling, secur…"
type textarea "We have audited the group management report of TeamViewer SE, which is combined…"
type textarea "Yes, a remediation plan exists within our company for systems identified to be …"
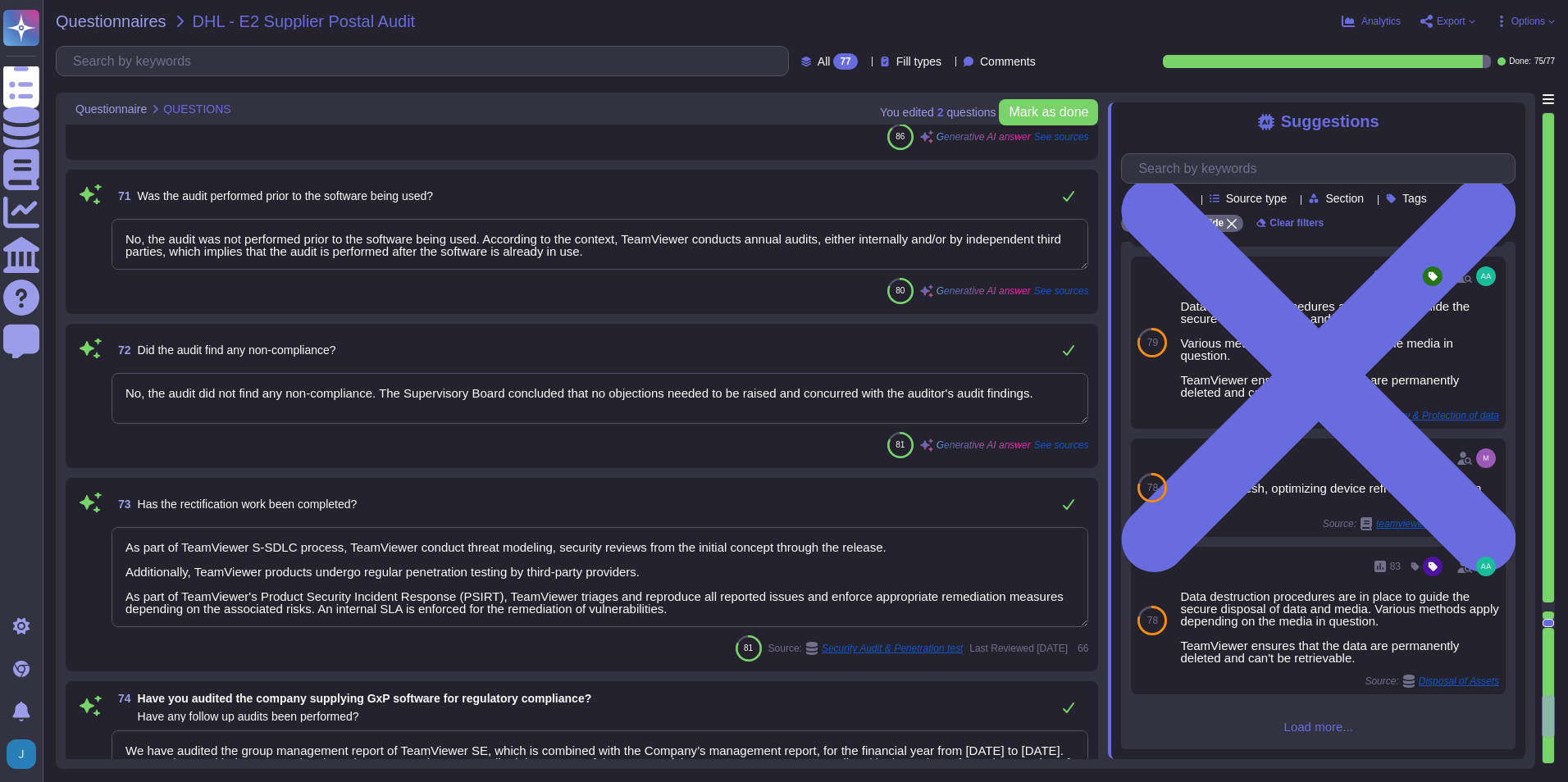
type textarea "Vulnerabilities, deviations, and control gaps identified from the various asses…"
type textarea "While attempts are made to achieve sustainable development goals, progress is o…"
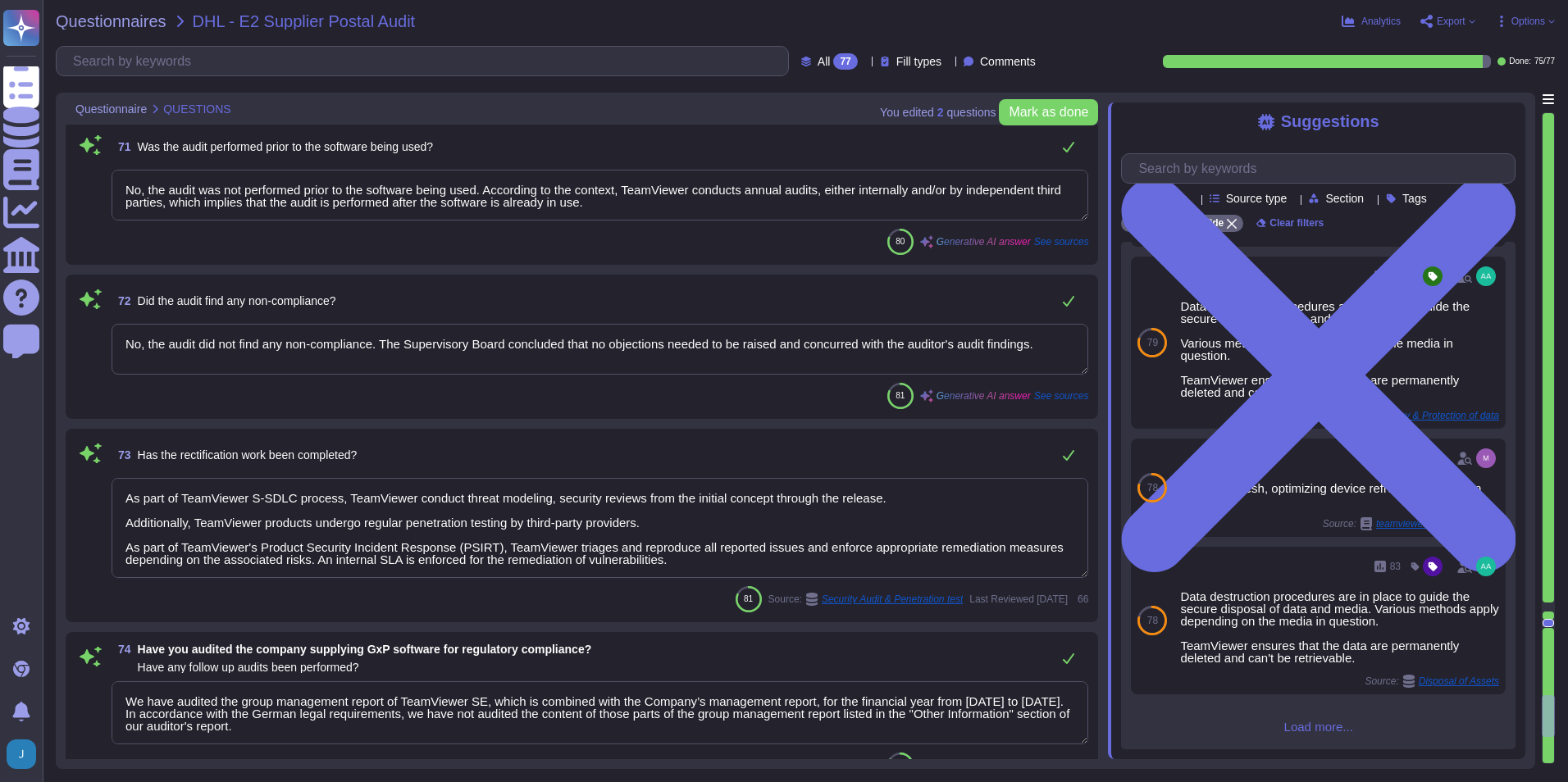
scroll to position [11523, 0]
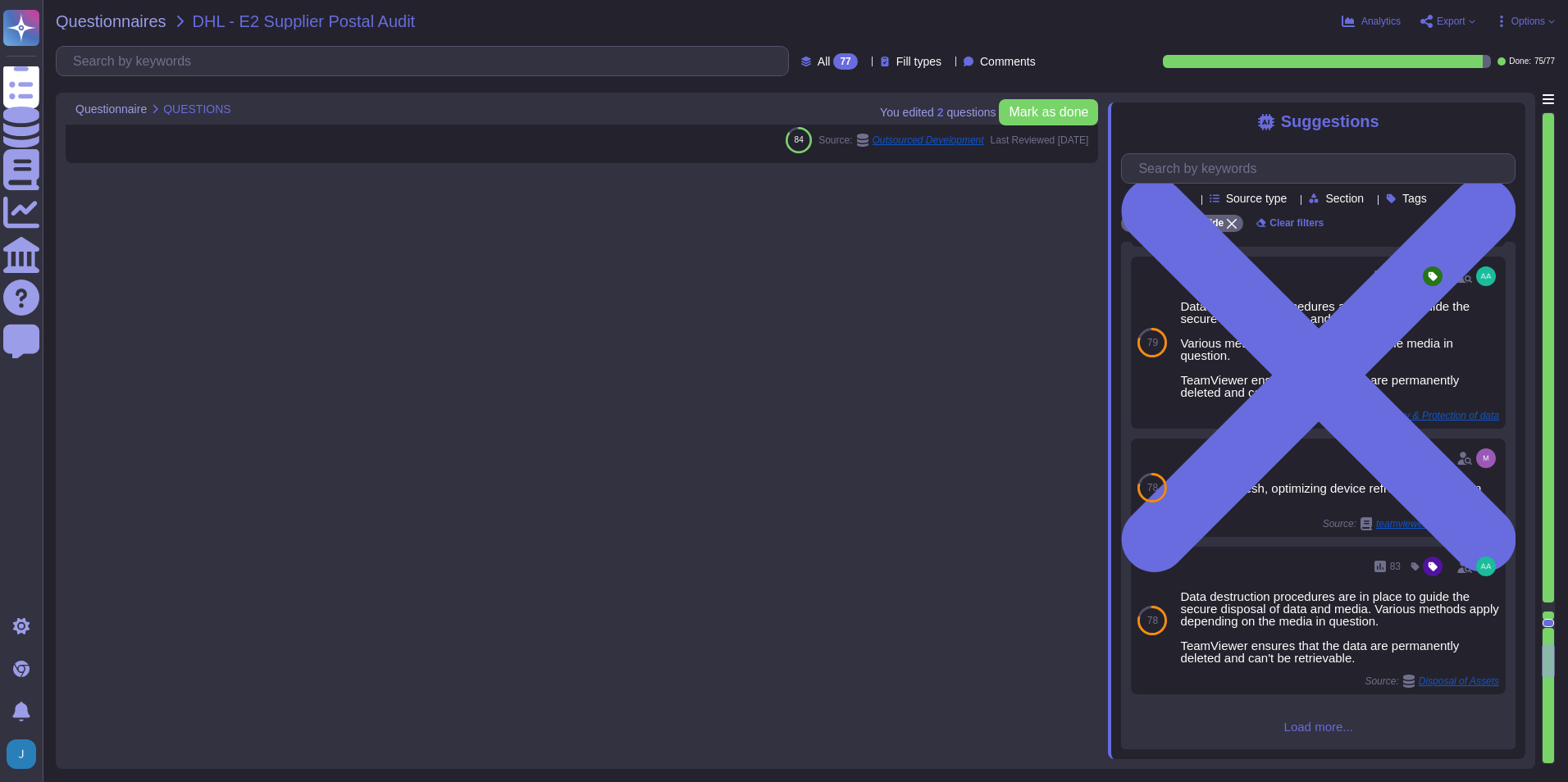
type textarea "Various methods apply depending on the media in question."
type textarea "Yes, backups are performed on a regular basis. The backups are made in a period…"
type textarea "Full backups of certain application and database components are performed on a …"
type textarea "Yes, backups are regularly checked for completeness and recoverability. The pro…"
type textarea "Yes, alternative systems are available in the event of a failure. TeamViewer ha…"
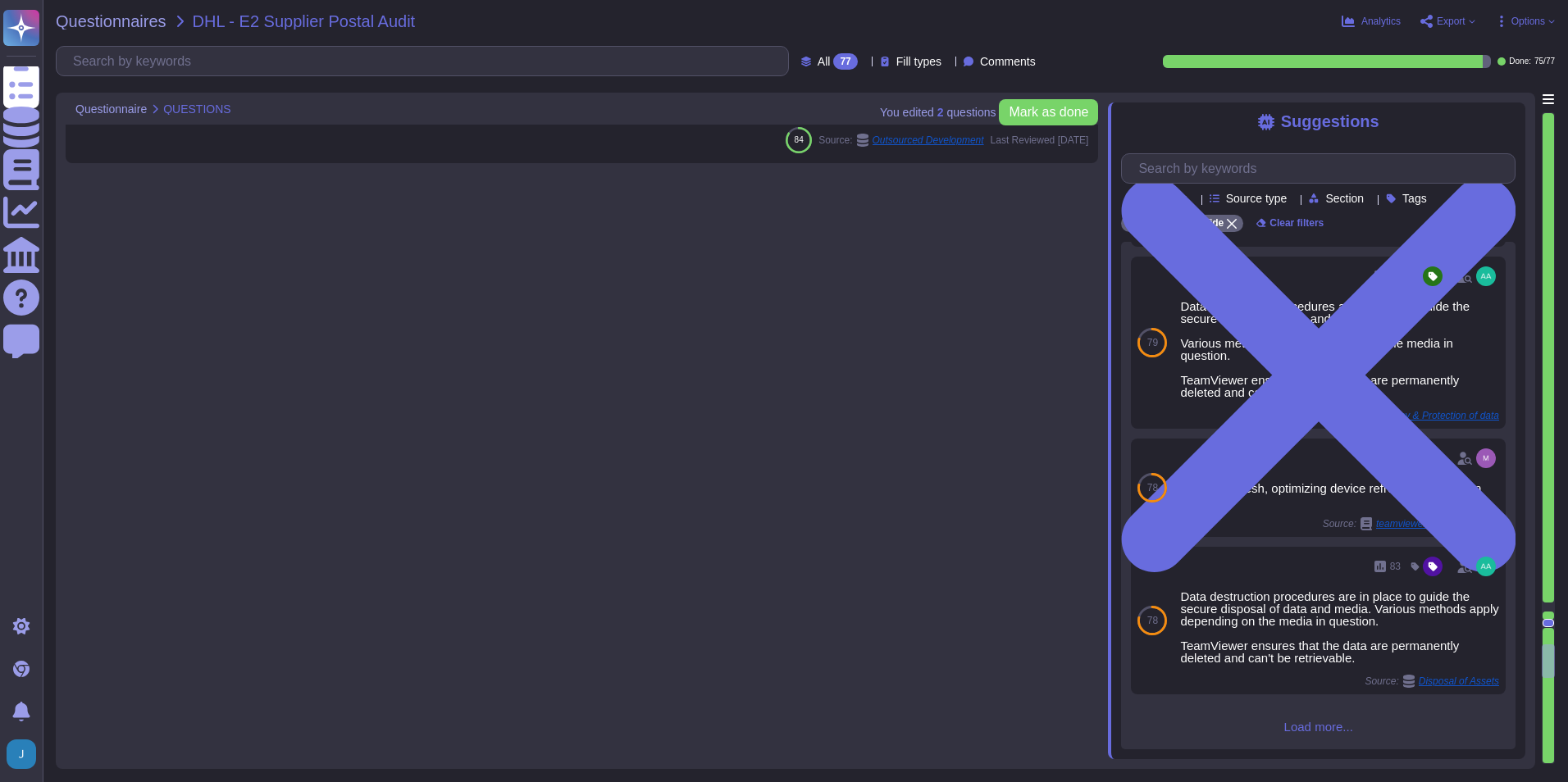
type textarea "Yes, procedures for restarting a failed system are clearly defined and approved…"
type textarea "Yes, the Network Infrastructure is treated as a system and falls under the cont…"
type textarea "Some features and functions of the Product(s) provided by TeamViewer may includ…"
type textarea "Outsourced development is only used in very rare and specific cases, is closely…"
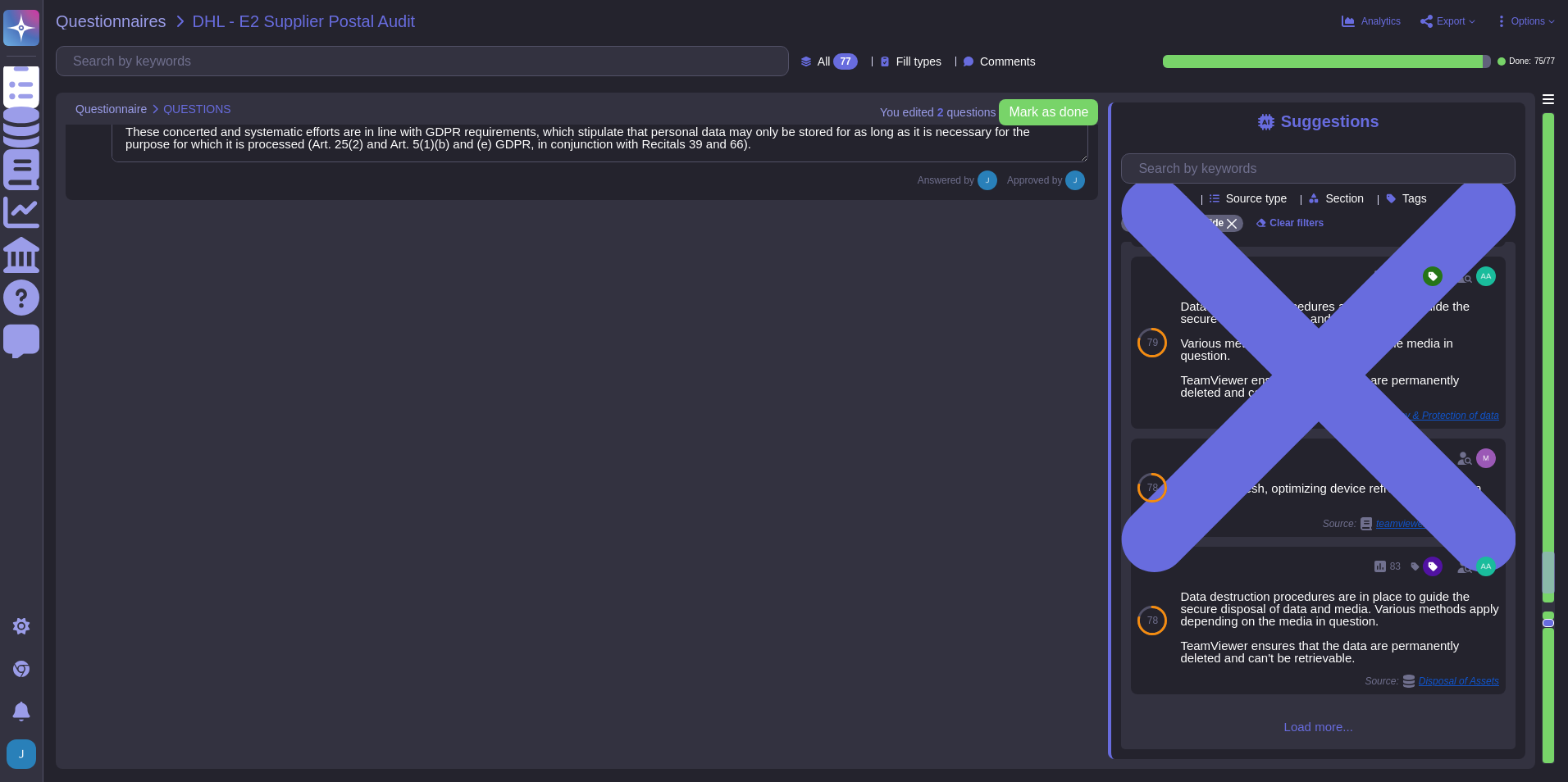
type textarea "Yes, authorized access to the systems is regulated and documented. Access is ro…"
type textarea "Yes, user lists are up-to-date. The company has a process in place to regularly…"
type textarea "No, the authorizations are not all users authorized as administrators. TeamView…"
type textarea "Yes, system access is protected by timeout or shutting down. For computers and …"
type textarea "Yes, passwords are protected using a suitable method and are secure. Data store…"
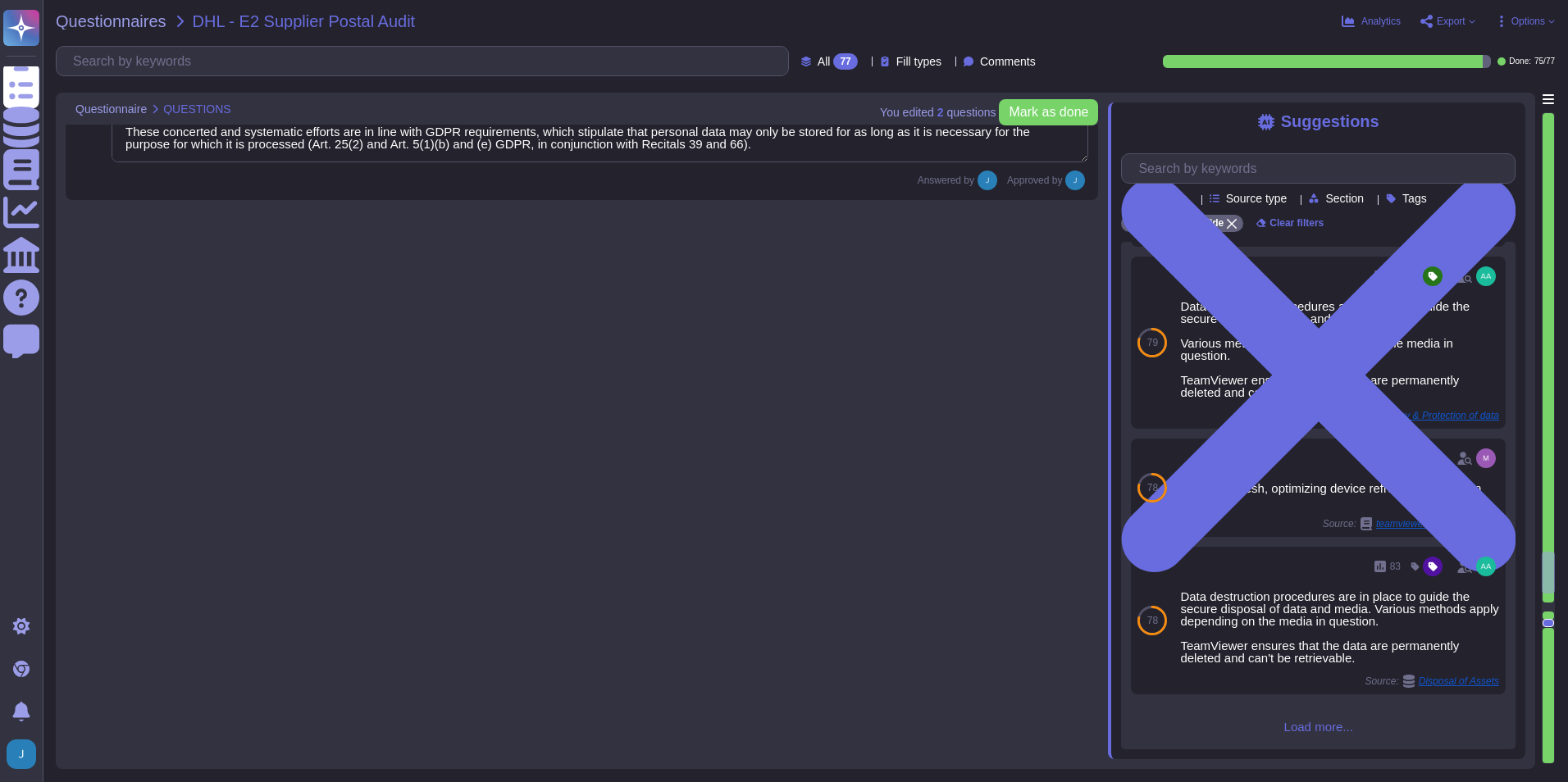
type textarea "Yes, an SOP exists detailing the requirement to keep passwords secret. The comp…"
type textarea "Yes, edit checks are in place to prevent incomplete or incorrect data from bein…"
type textarea "Yes, critical data is reviewed annually for relevance and use. The review proce…"
type textarea "TeamViewer has an established data deletion concept that is centrally overseen …"
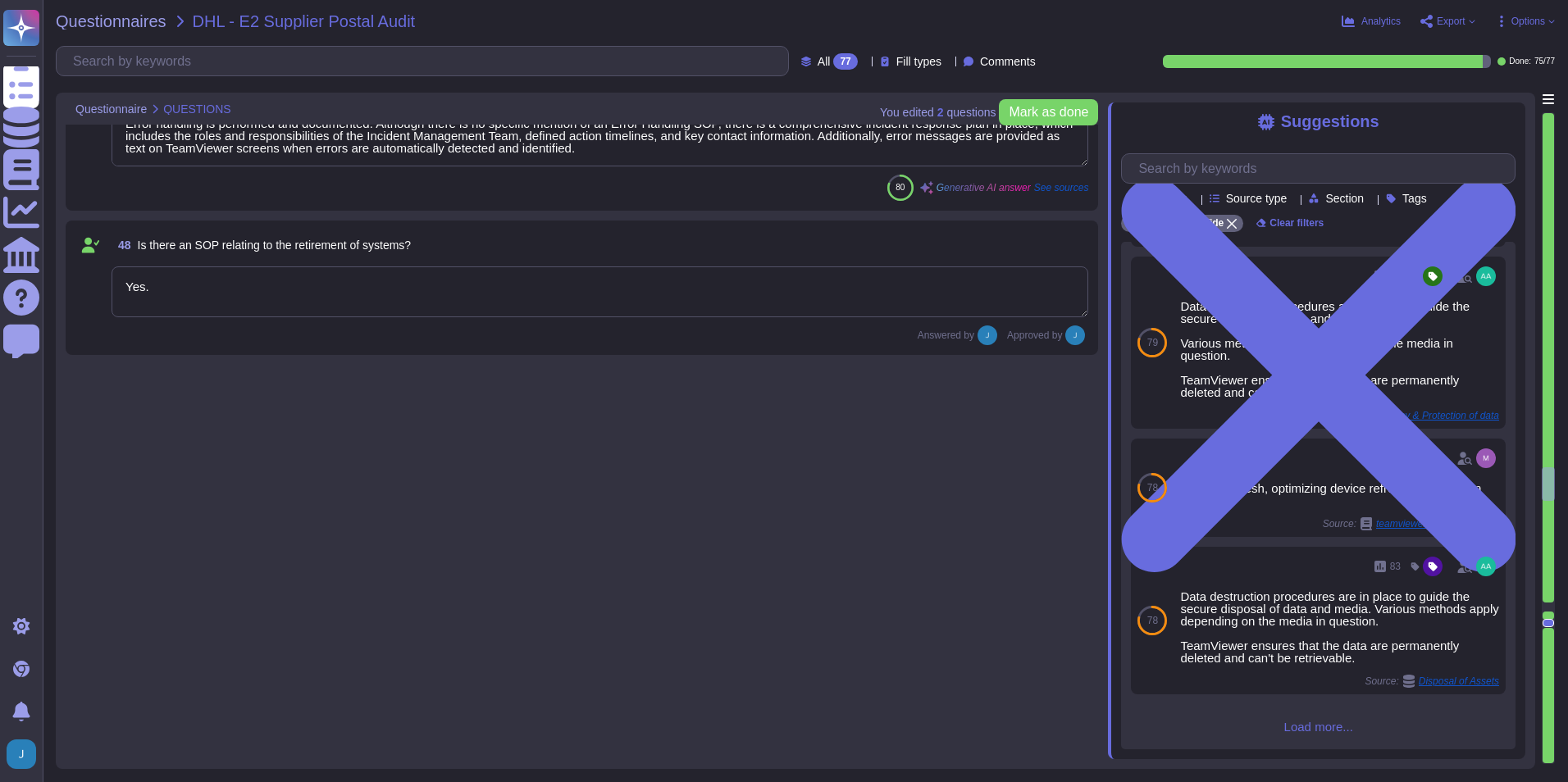
type textarea "Quality assurance tests and results are documented and maintained along with th…"
type textarea "Yes, the release of systems is documented. Documented change control policies a…"
type textarea "Yes, standard operating procedures have been documented on how to carry out spe…"
type textarea "Yes, changes to systems within the development lifecycle are controlled by the …"
type textarea "Yes, the configuration of the systems is controlled. There is a Configuration M…"
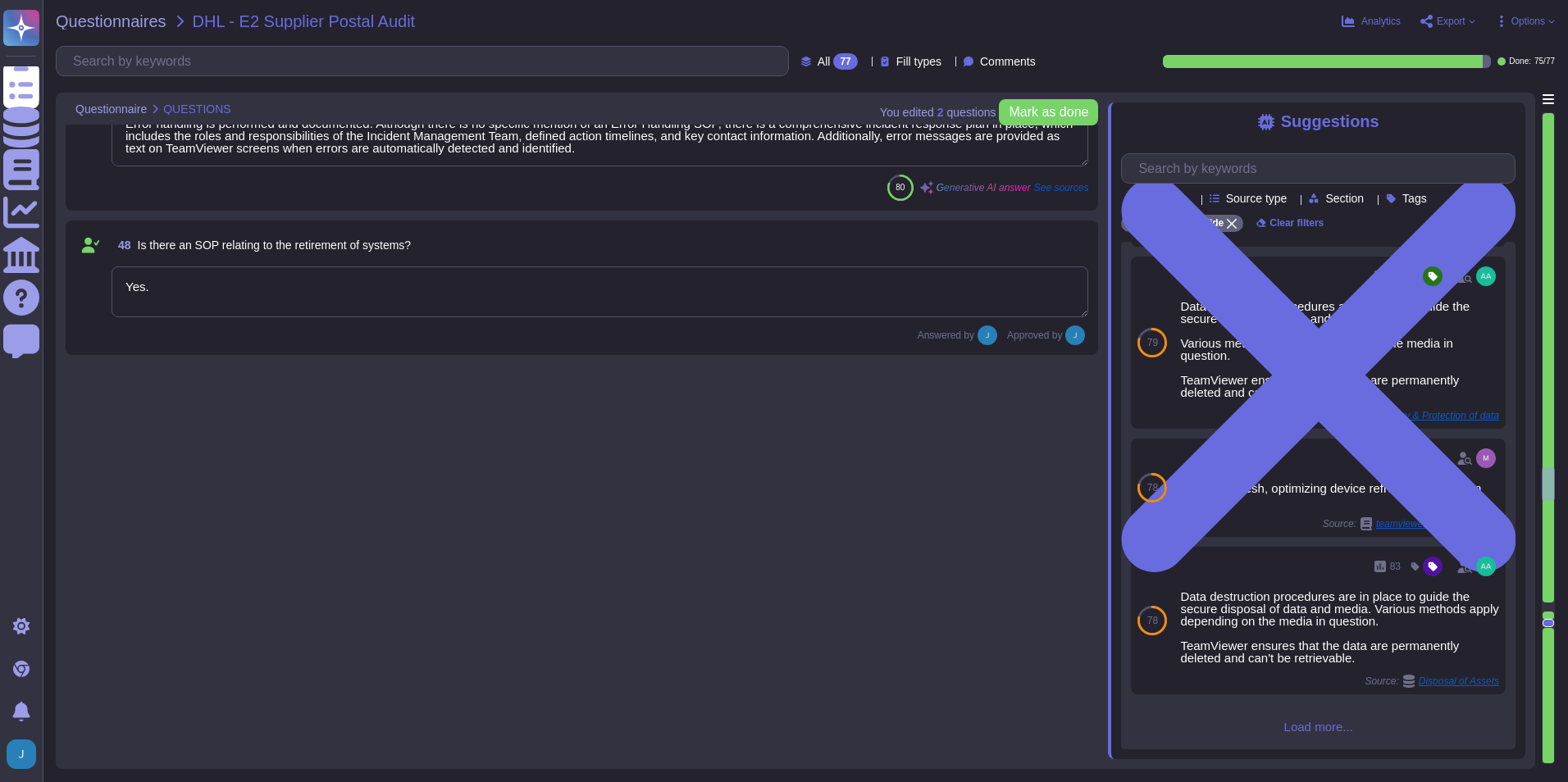
type textarea "Yes, the review and approval process for each document is clearly defined, and …"
type textarea "Yes, system monitoring and maintenance are performed and documented. There are …"
type textarea "Error handling is performed and documented. Although there is no specific menti…"
type textarea "Yes."
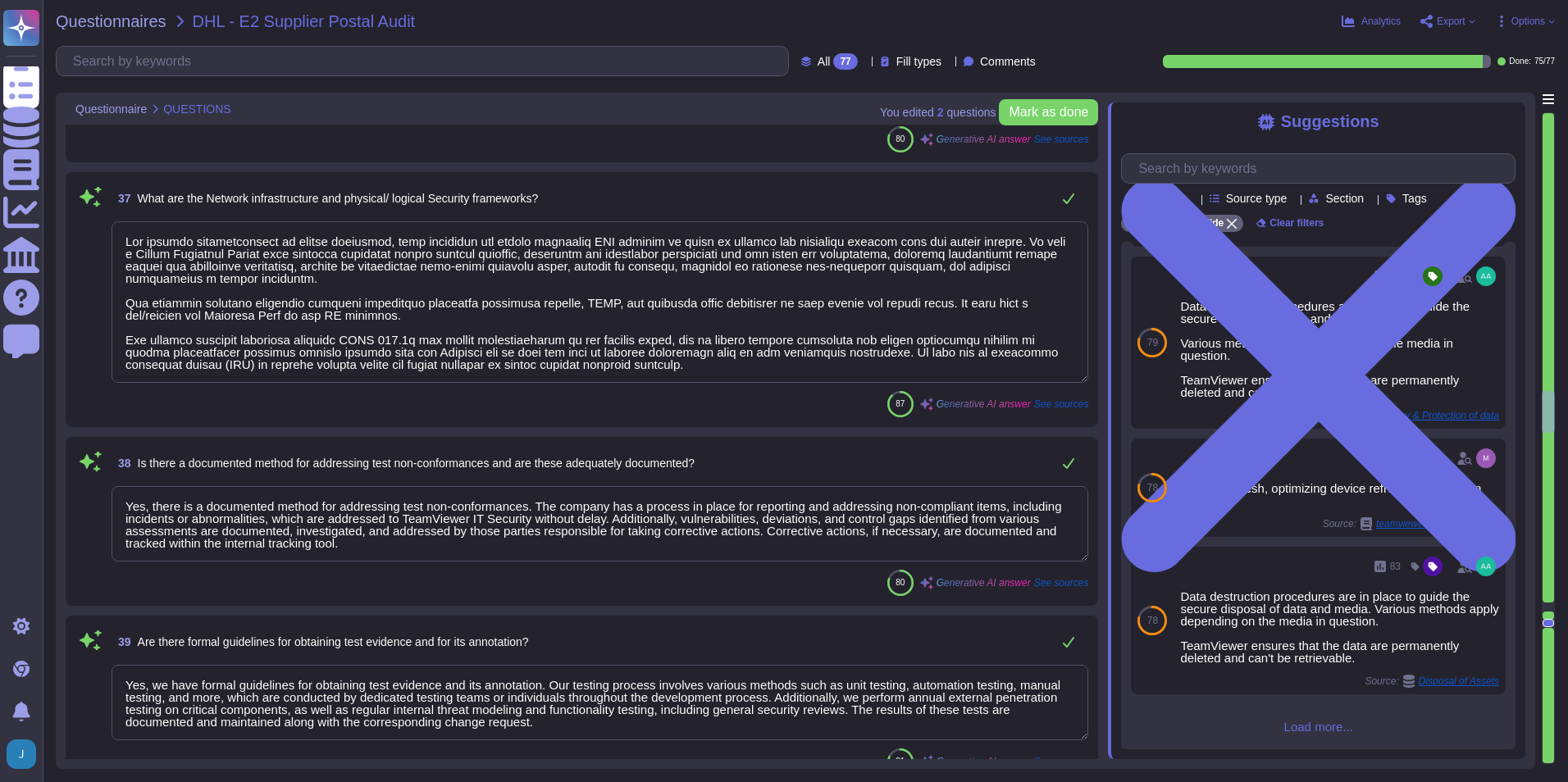
type textarea "Yes, the design of system components (hardware and software) is documented. Sta…"
type textarea "Yes, coding standards exist and are formally documented. TeamViewer has establi…"
type textarea "Yes, code reviews are performed and the process is defined. Each merge request …"
type textarea "Yes, testing of systems is performed at multiple layers. As part of the Secure …"
type textarea "Our network infrastructure is highly segmented, with firewalls and threat detec…"
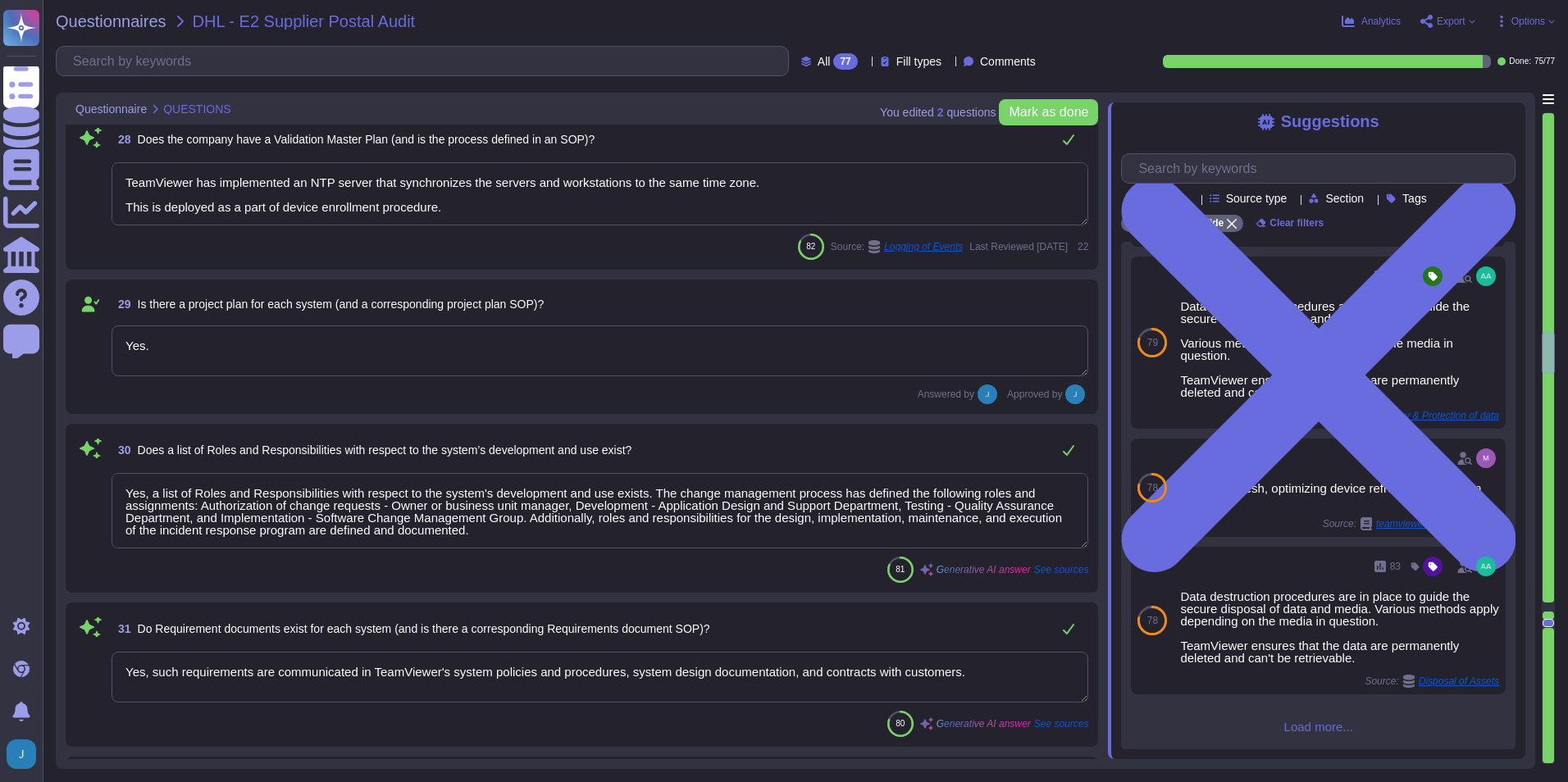
type textarea "Yes, the systems are uniquely identified, versioned, and classified. The asset …"
type textarea "Yes, all applications developed by TeamViewer follow its S-SDLC (Secure Softwar…"
type textarea "Yes."
type textarea "Not Evaluated: The product has not been evaluated against the criterion. This c…"
type textarea "TeamViewer has implemented an NTP server that synchronizes the servers and work…"
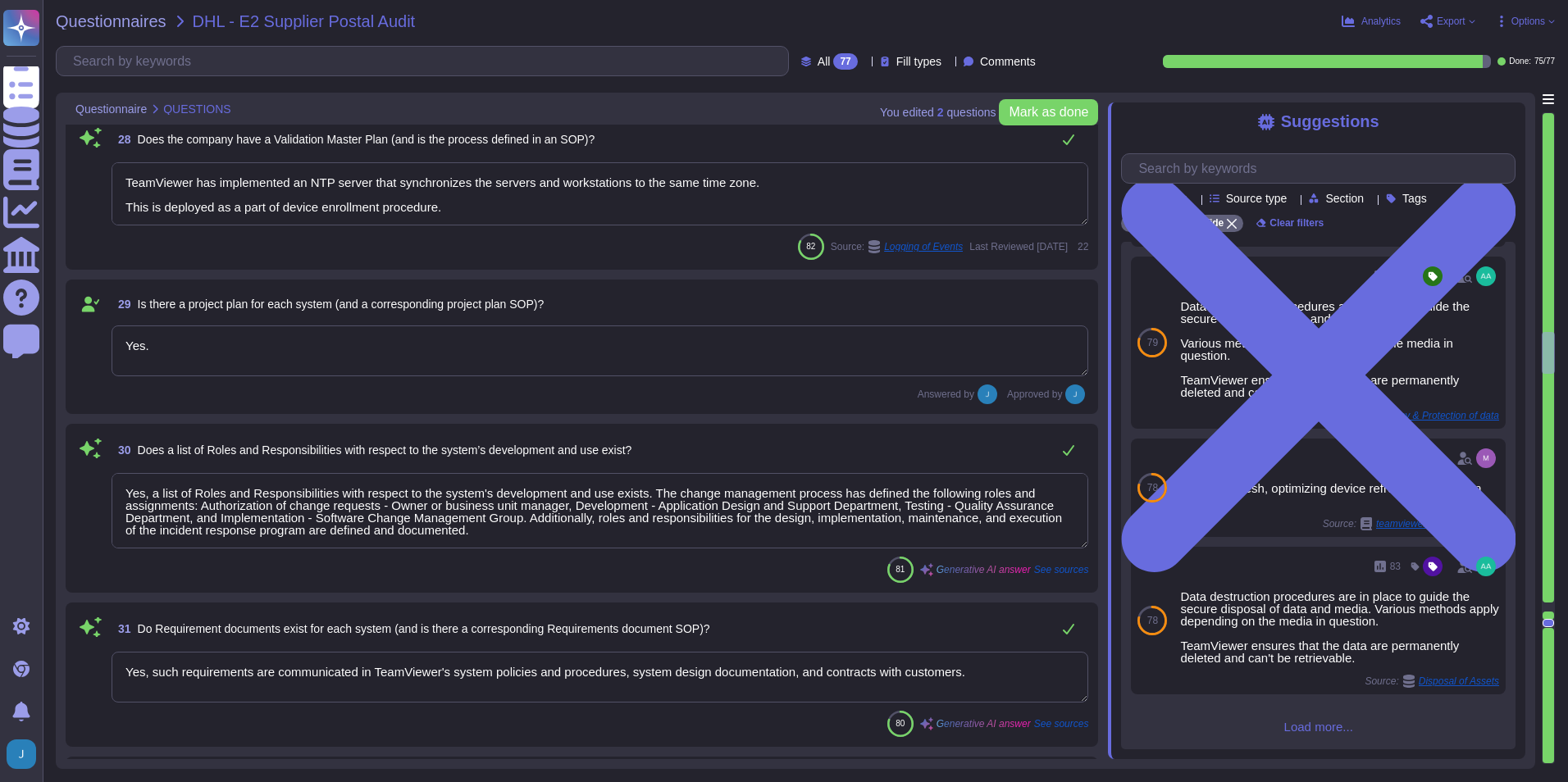
type textarea "Yes."
type textarea "Yes, a list of Roles and Responsibilities with respect to the system's developm…"
type textarea "Yes, such requirements are communicated in TeamViewer's system policies and pro…"
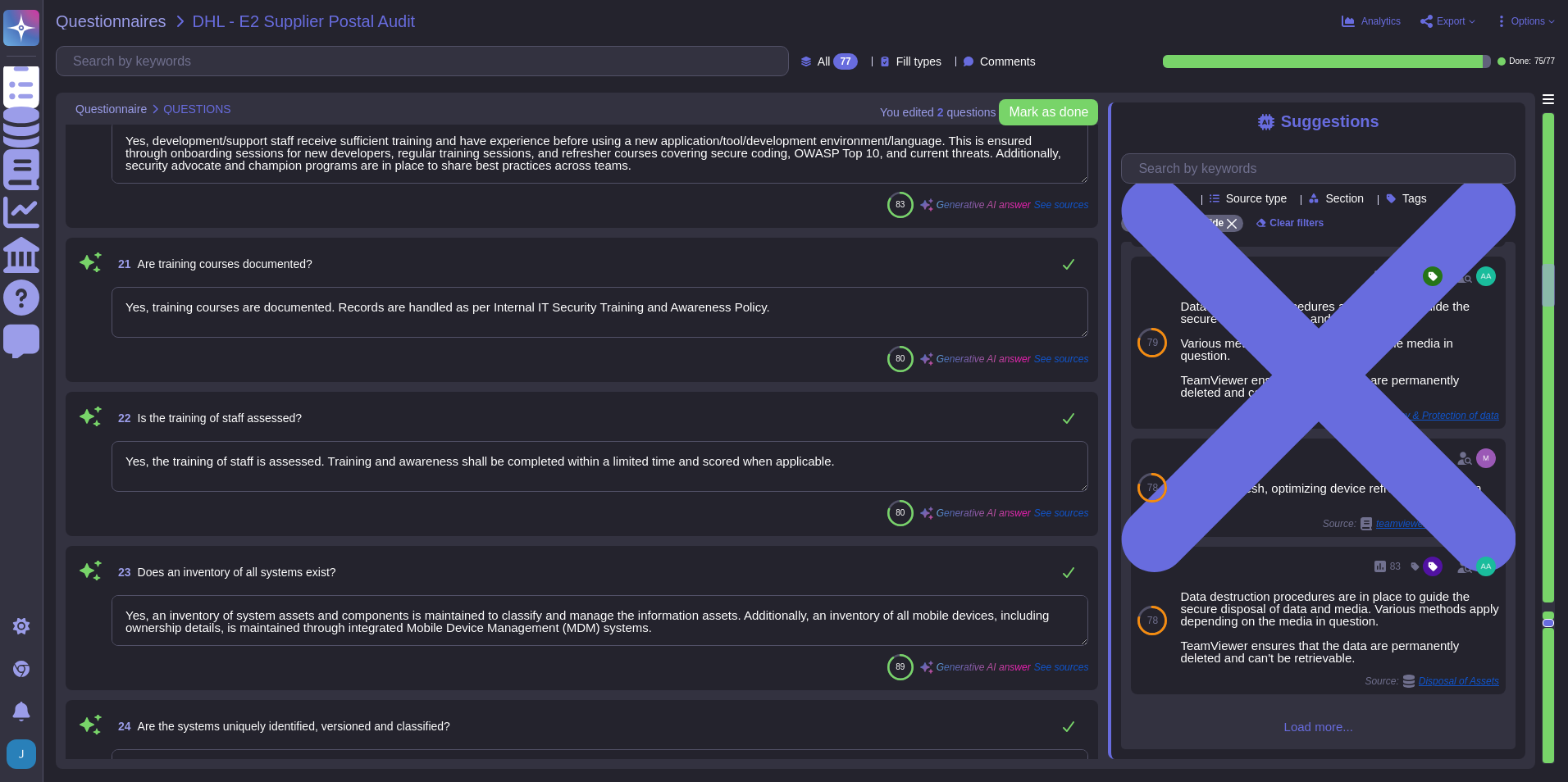
type textarea "Yes, we permit audits and inspections. In fact, we have a formal, recurring aud…"
type textarea "Yes, organizational charts exist. They are in place to communicate key areas of…"
type textarea "Yes, job descriptions exist and are documented. They are communicated to person…"
type textarea "Yes, TeamViewer shall ensure that the persons employed are sufficiently qualifi…"
type textarea "Yes, development/support staff receive sufficient training and have experience …"
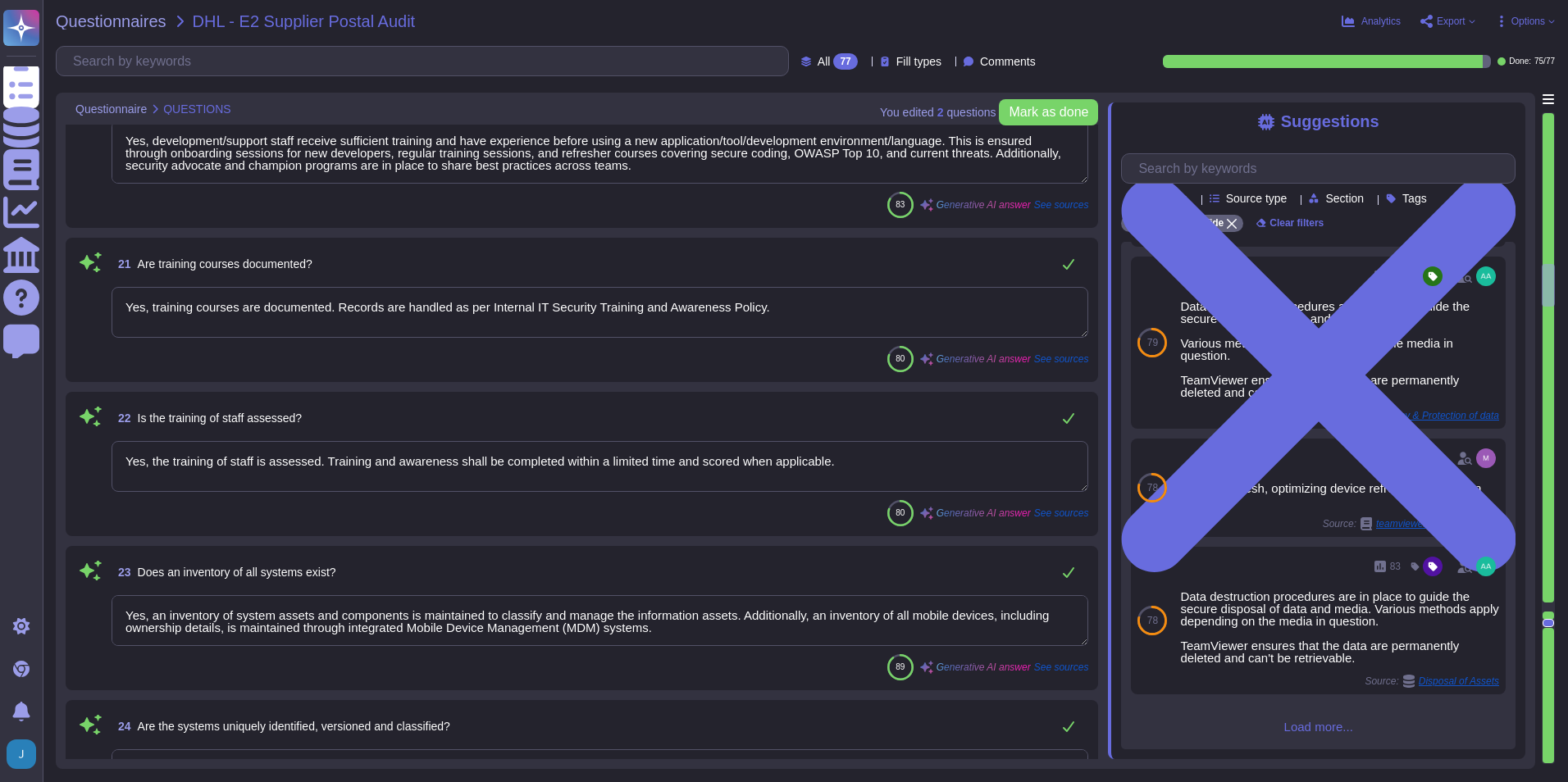
type textarea "Yes, training courses are documented. Records are handled as per Internal IT Se…"
type textarea "Yes, the training of staff is assessed. Training and awareness shall be complet…"
type textarea "Yes, an inventory of system assets and components is maintained to classify and…"
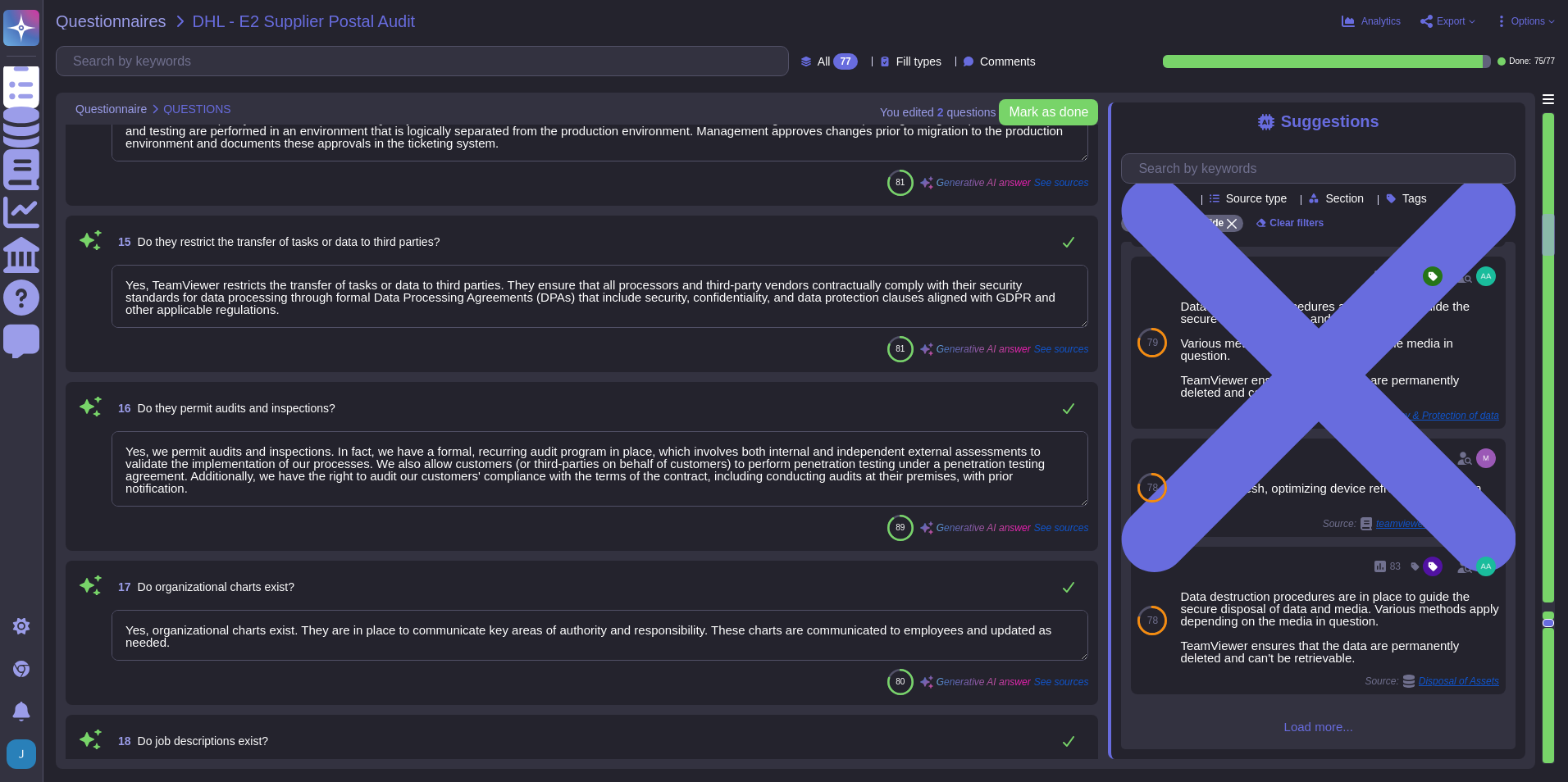
type textarea "(Sites see annex) has established and maintains a quality management system acc…"
type textarea "Yes, documentation and records are retained as per defined certification or reg…"
type textarea "Yes, there are Quality/Technical and/or Service Level Agreements in place. Team…"
type textarea "Yes, we include quality assurance measures. Quality assurance tests and results…"
type textarea "Yes, TeamViewer restricts the transfer of tasks or data to third parties. They …"
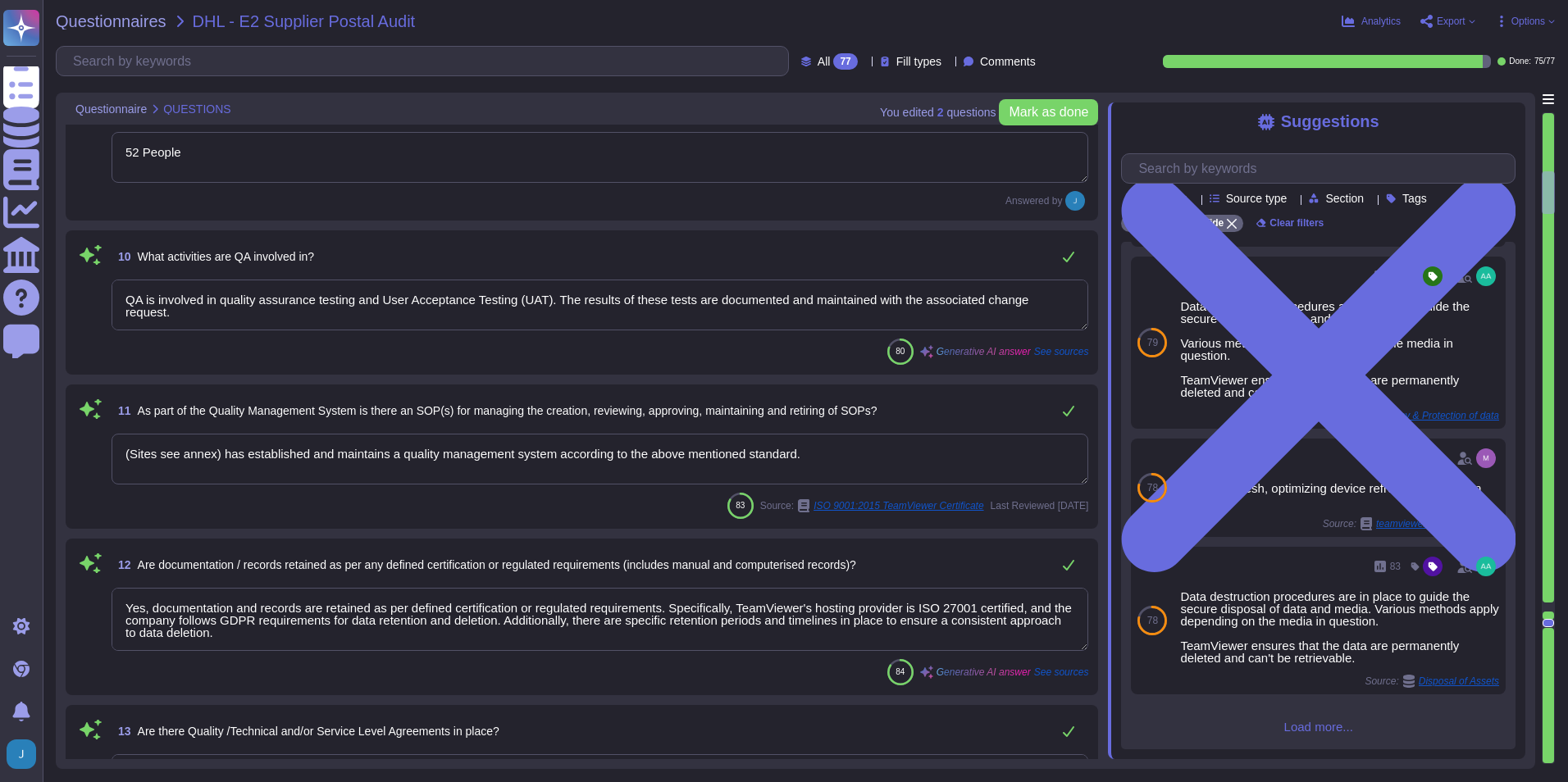
type textarea "Yes, our company has established and maintains a quality management system acco…"
type textarea "Yes, our audit firm has complied with the quality management system requirement…"
type textarea "Yes, TeamViewer maintains a comprehensive set of independent audit reports and …"
type textarea "52 People"
type textarea "QA is involved in quality assurance testing and User Acceptance Testing (UAT). …"
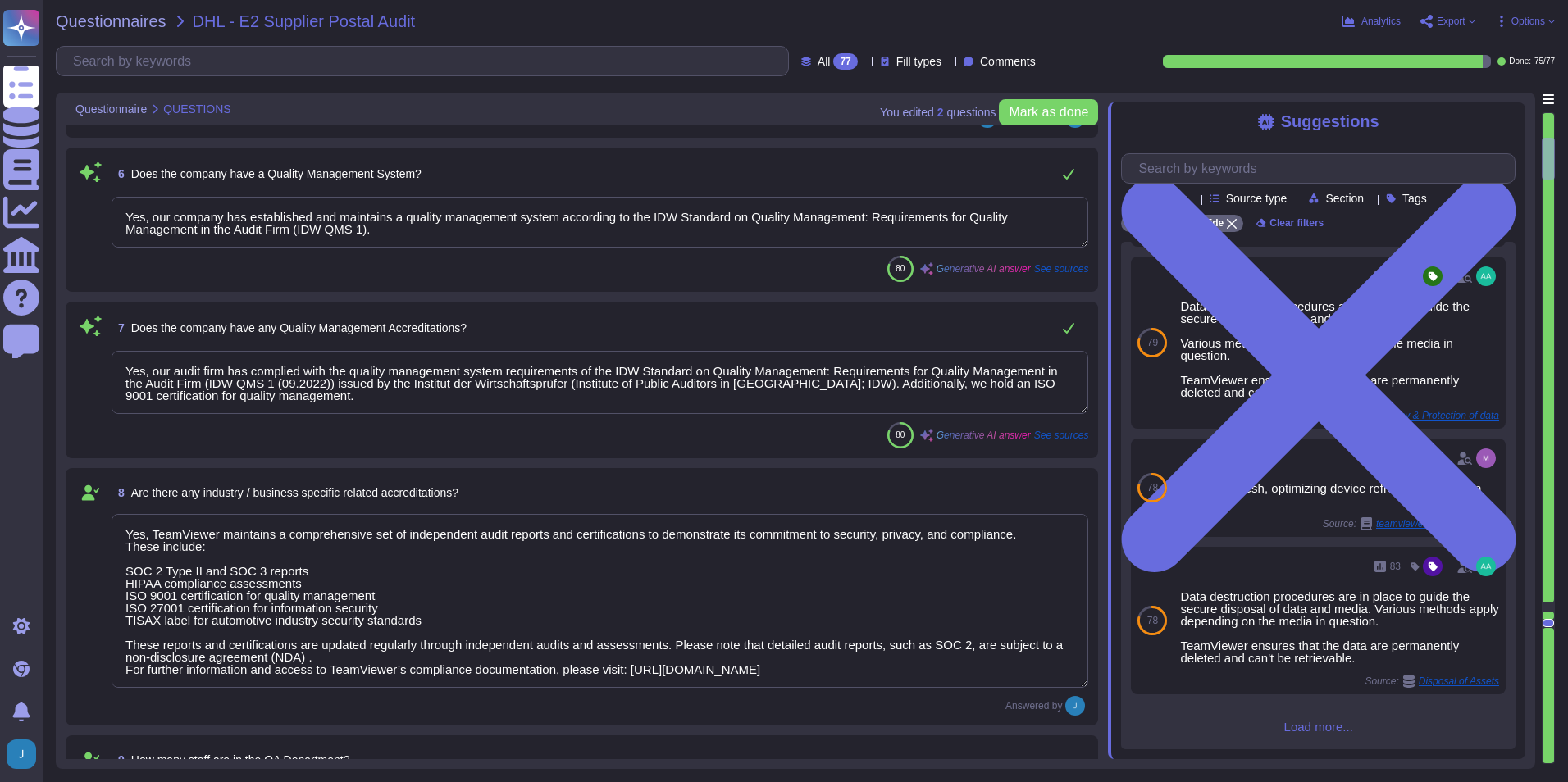
type textarea "Our company structure is designed to support our entity-wide objectives. We hav…"
type textarea "We utilize services of external service providers, such as Microsoft, Amazon We…"
type textarea "Boehringer Ingelheim, as one of the world’s leading companies in the pharmaceut…"
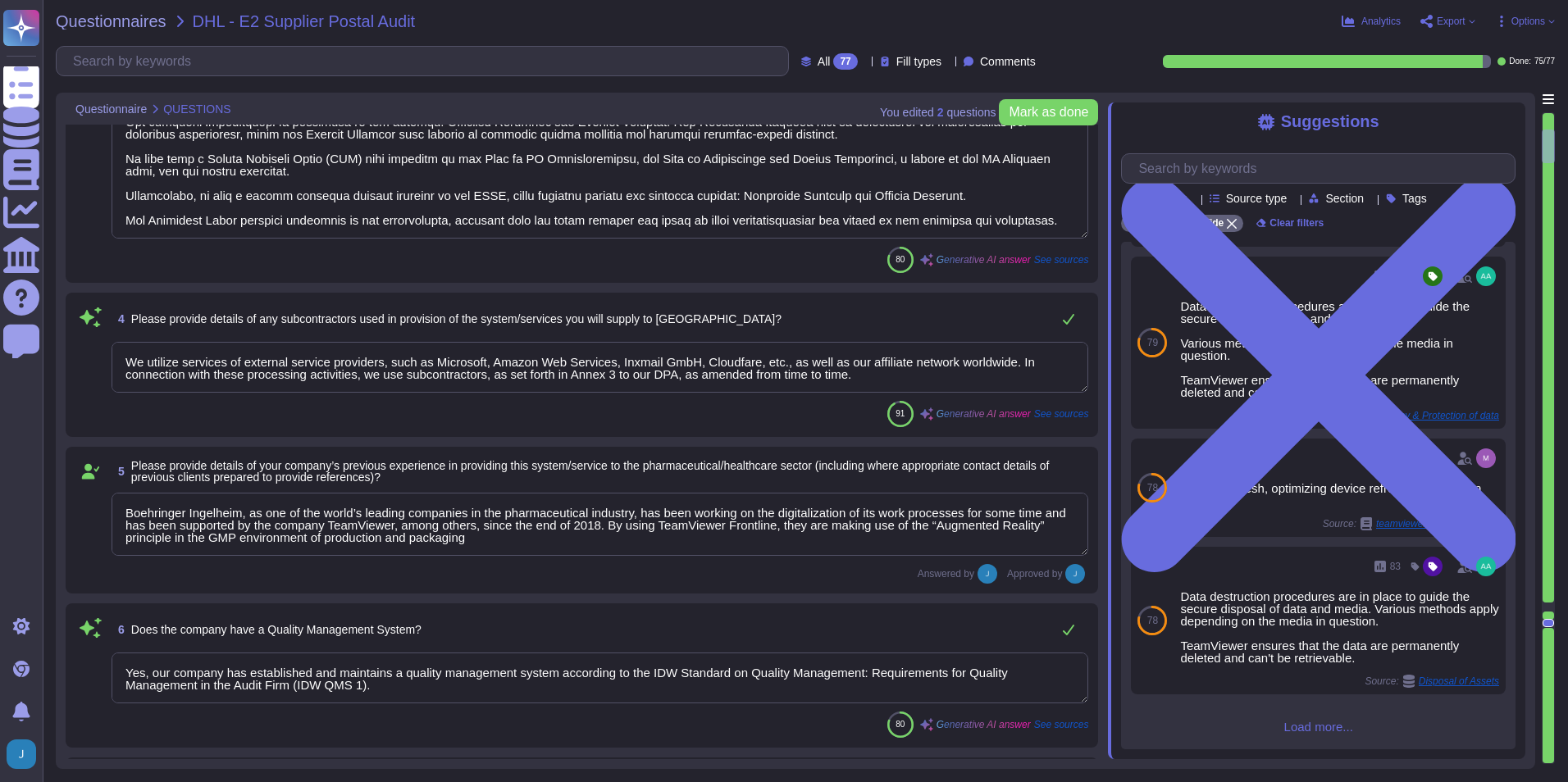
type textarea "Our company, TeamViewer, is a publicly listed company headquartered in [GEOGRAP…"
type textarea "We operate in most countries worldwide and have offices located around the glob…"
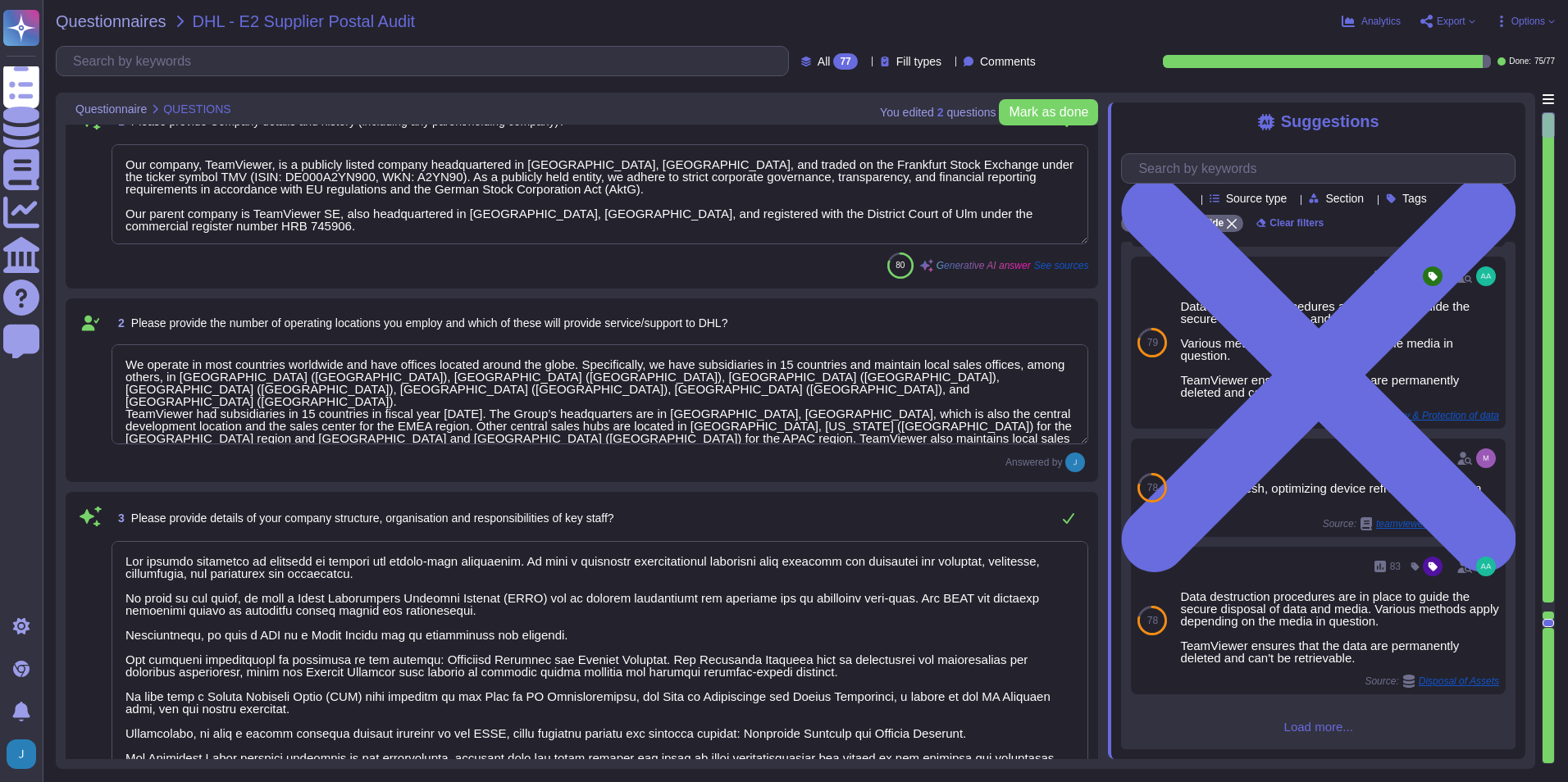
scroll to position [82, 0]
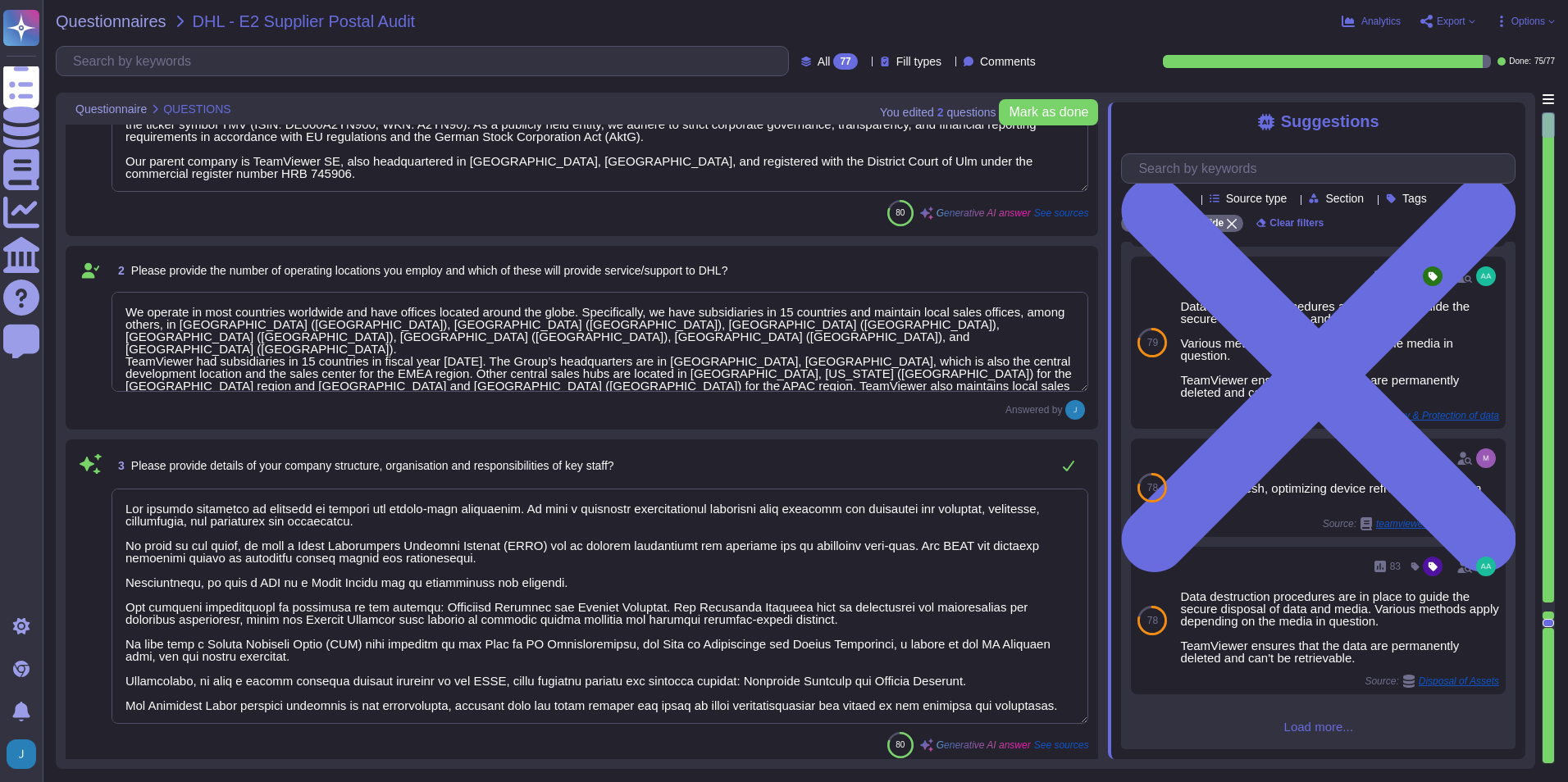
type textarea "Yes, our company has established and maintains a quality management system acco…"
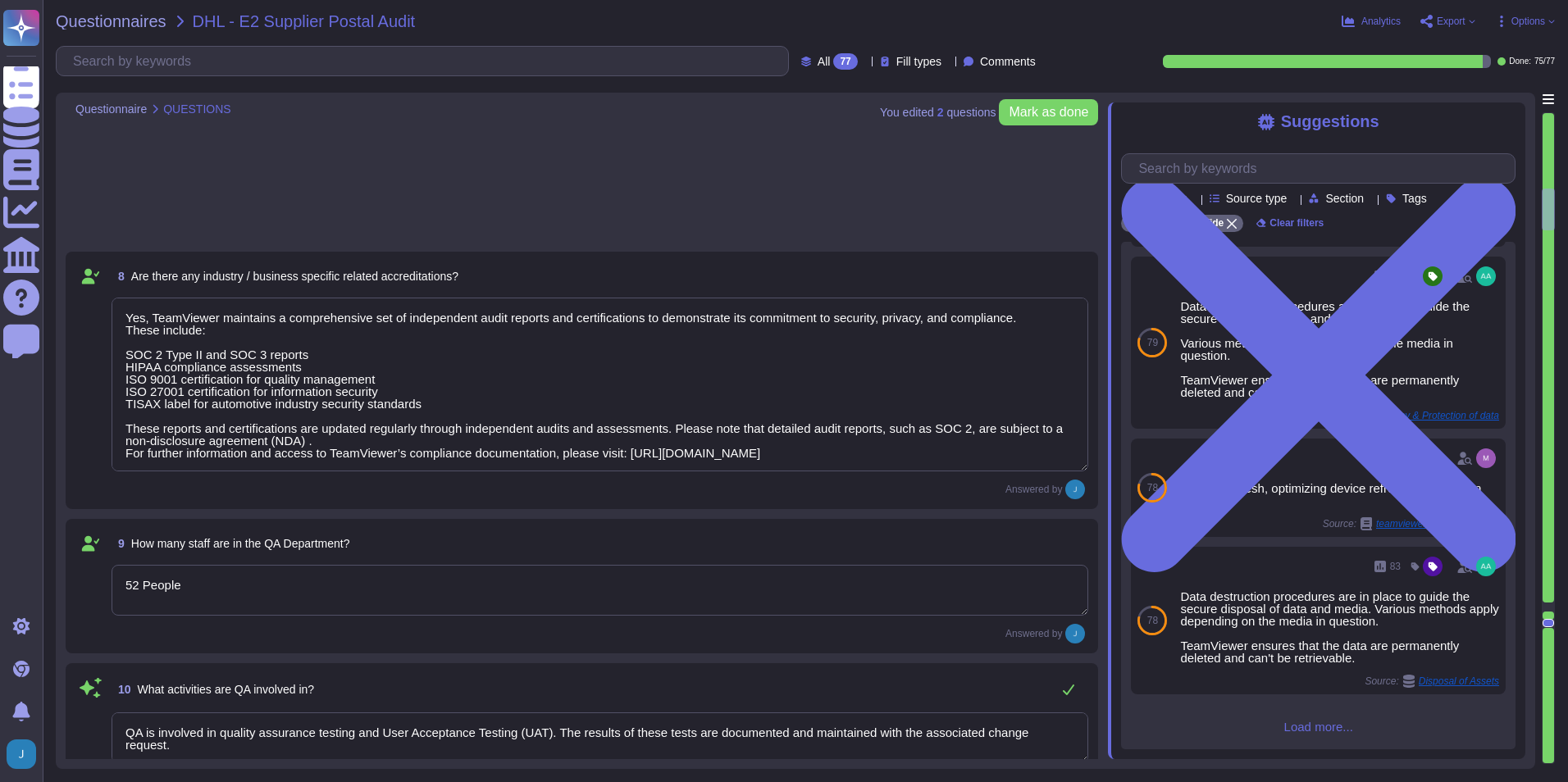
type textarea "52 People"
type textarea "QA is involved in quality assurance testing and User Acceptance Testing (UAT). …"
type textarea "(Sites see annex) has established and maintains a quality management system acc…"
type textarea "Yes, documentation and records are retained as per defined certification or reg…"
type textarea "Yes, there are Quality/Technical and/or Service Level Agreements in place. Team…"
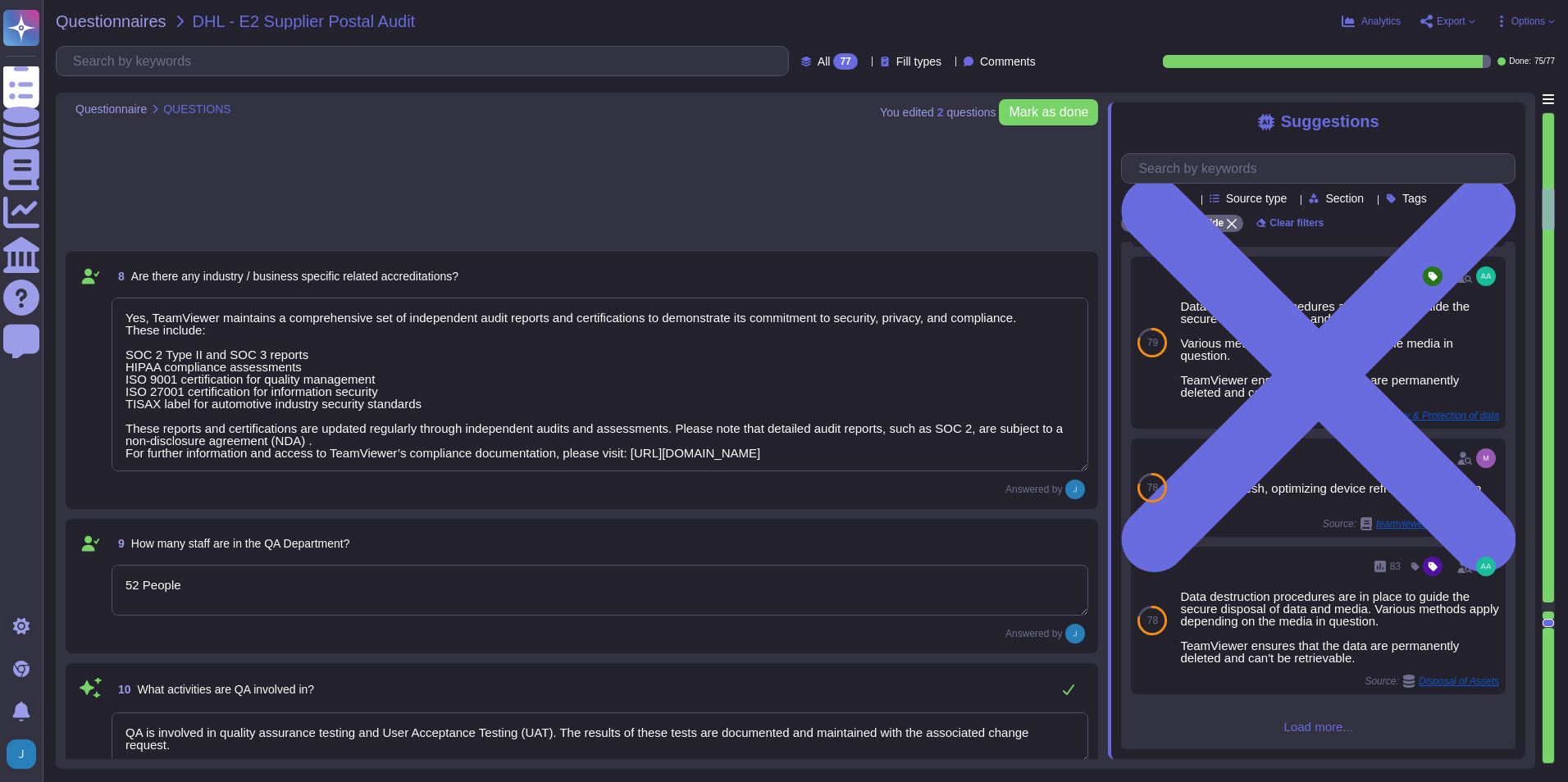
type textarea "Yes, we include quality assurance measures. Quality assurance tests and results…"
type textarea "Yes, TeamViewer restricts the transfer of tasks or data to third parties. They …"
type textarea "Yes, we permit audits and inspections. In fact, we have a formal, recurring aud…"
type textarea "Yes, organizational charts exist. They are in place to communicate key areas of…"
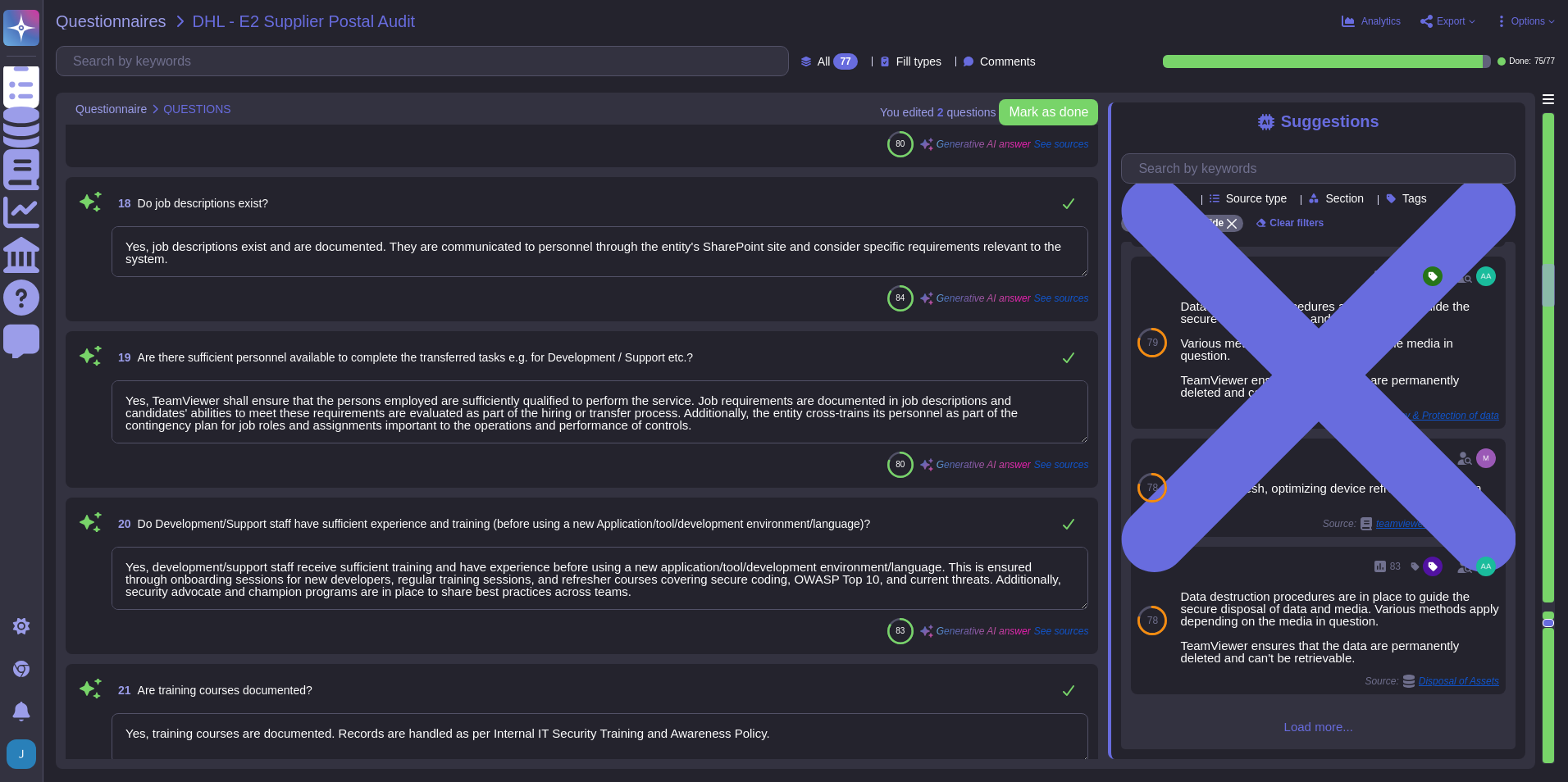
scroll to position [3197, 0]
type textarea "Yes, job descriptions exist and are documented. They are communicated to person…"
type textarea "Yes, TeamViewer shall ensure that the persons employed are sufficiently qualifi…"
type textarea "Yes, development/support staff receive sufficient training and have experience …"
type textarea "Yes, training courses are documented. Records are handled as per Internal IT Se…"
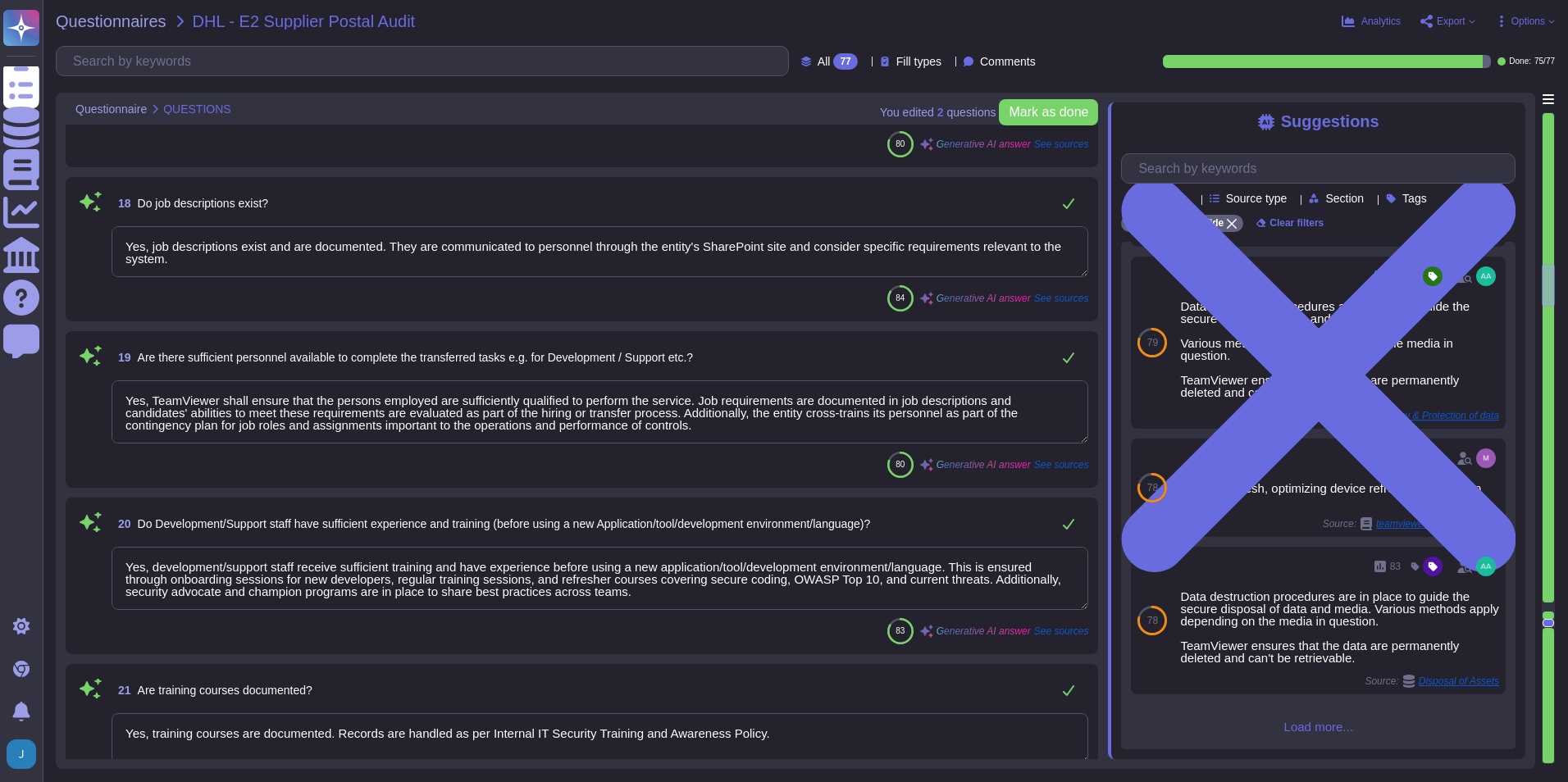
type textarea "Yes, the training of staff is assessed. Training and awareness shall be complet…"
type textarea "Yes, an inventory of system assets and components is maintained to classify and…"
type textarea "Yes, the systems are uniquely identified, versioned, and classified. The asset …"
type textarea "Yes, all applications developed by TeamViewer follow its S-SDLC (Secure Softwar…"
type textarea "Yes."
